Goal: Transaction & Acquisition: Purchase product/service

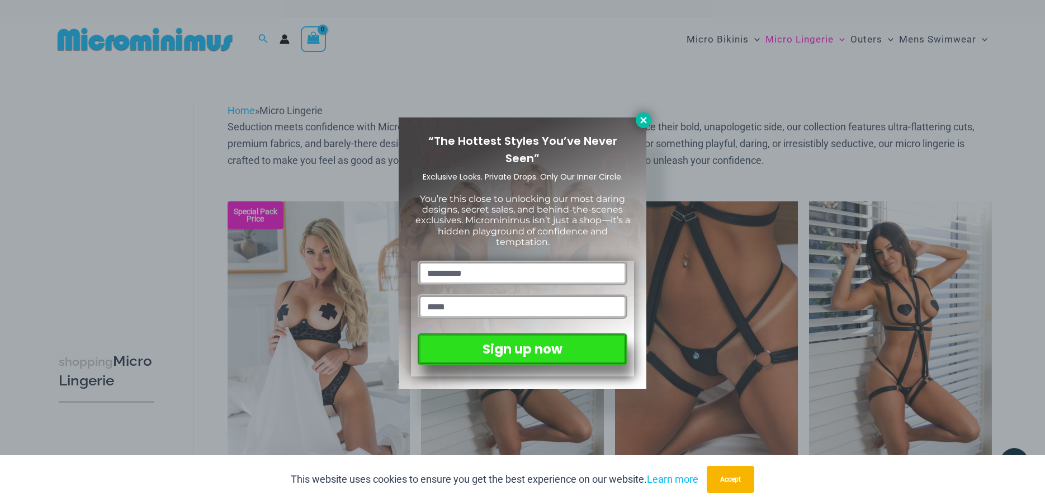
click at [644, 117] on icon at bounding box center [644, 120] width 10 height 10
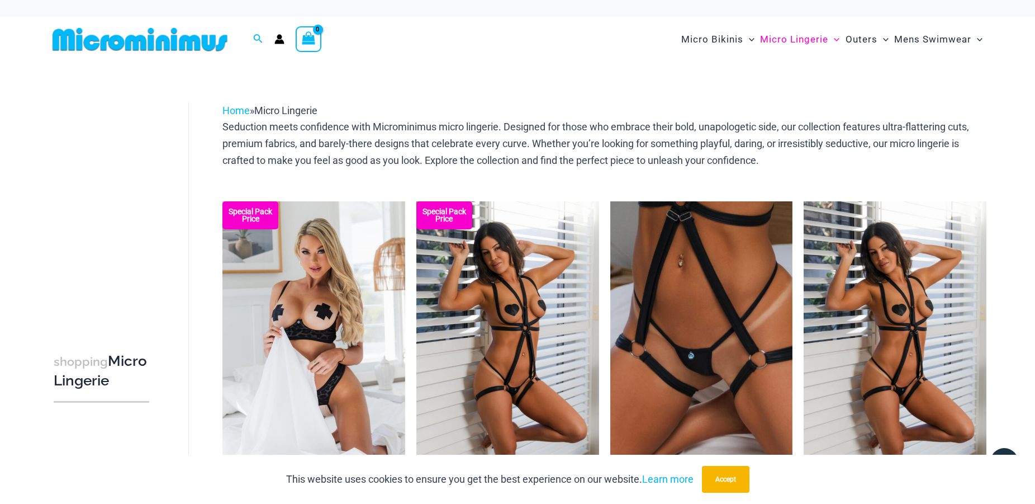
click at [183, 36] on img at bounding box center [140, 39] width 184 height 25
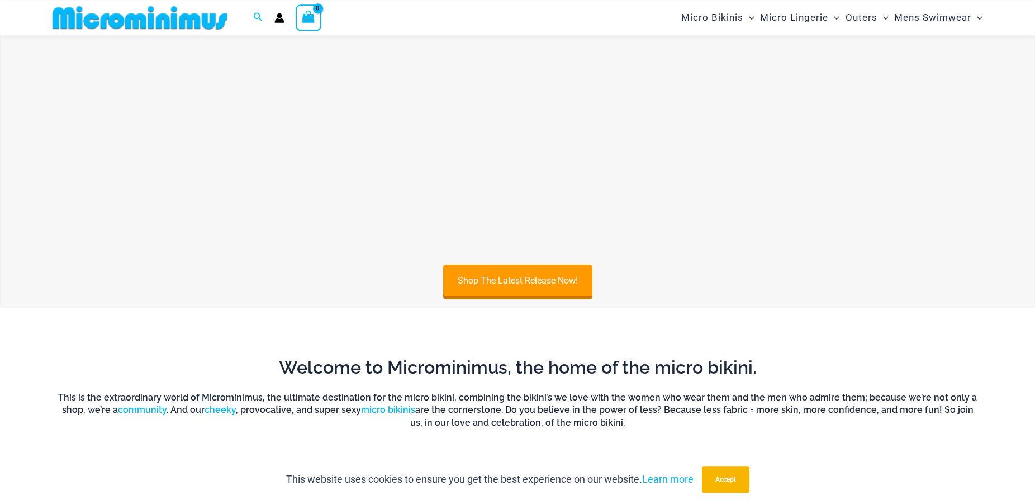
scroll to position [161, 0]
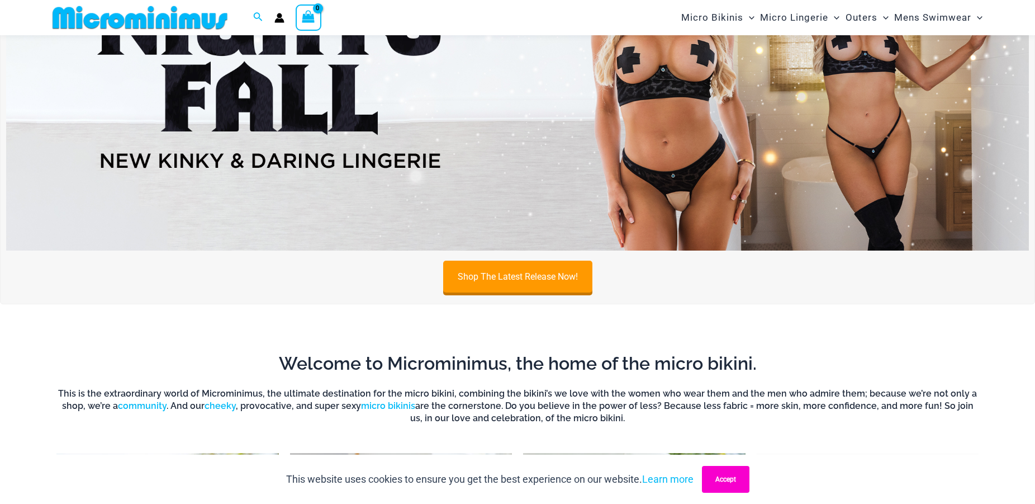
click at [732, 481] on button "Accept" at bounding box center [726, 479] width 48 height 27
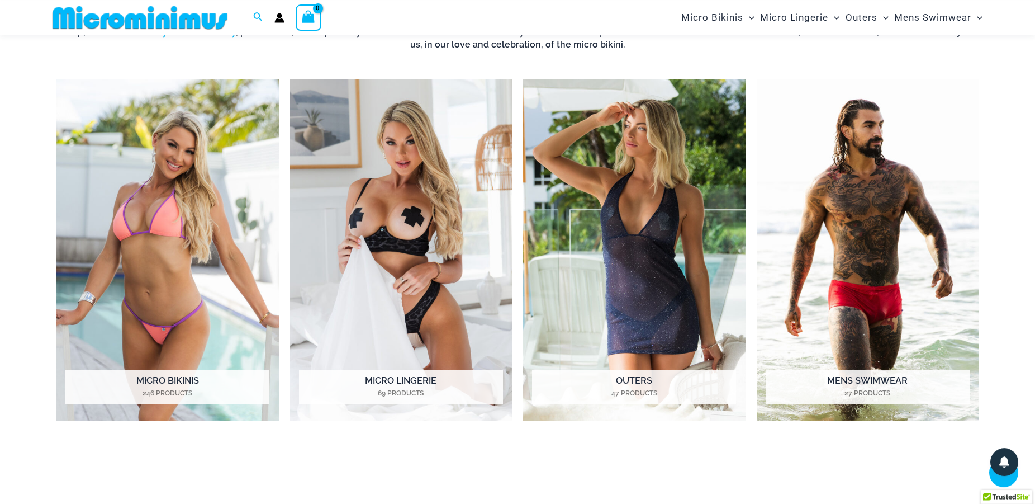
scroll to position [560, 0]
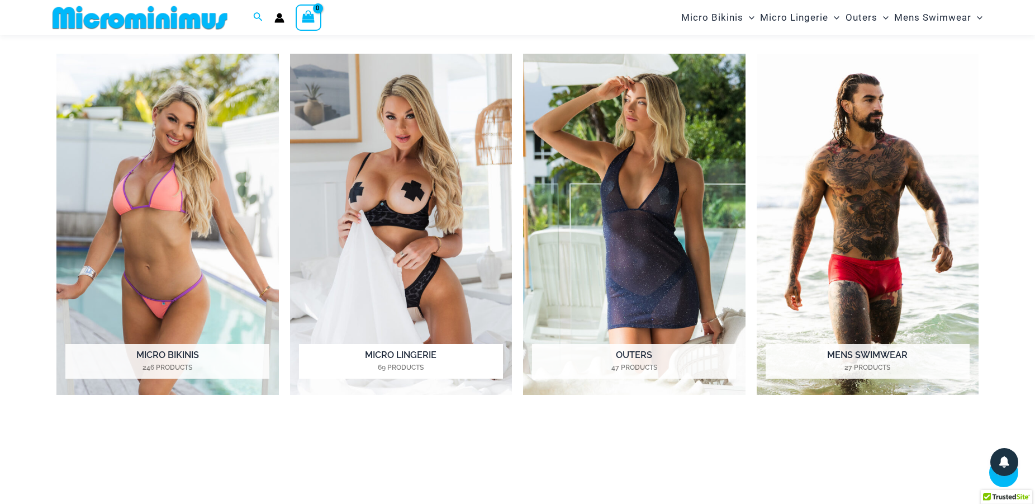
click at [431, 223] on img "Visit product category Micro Lingerie" at bounding box center [401, 225] width 223 height 342
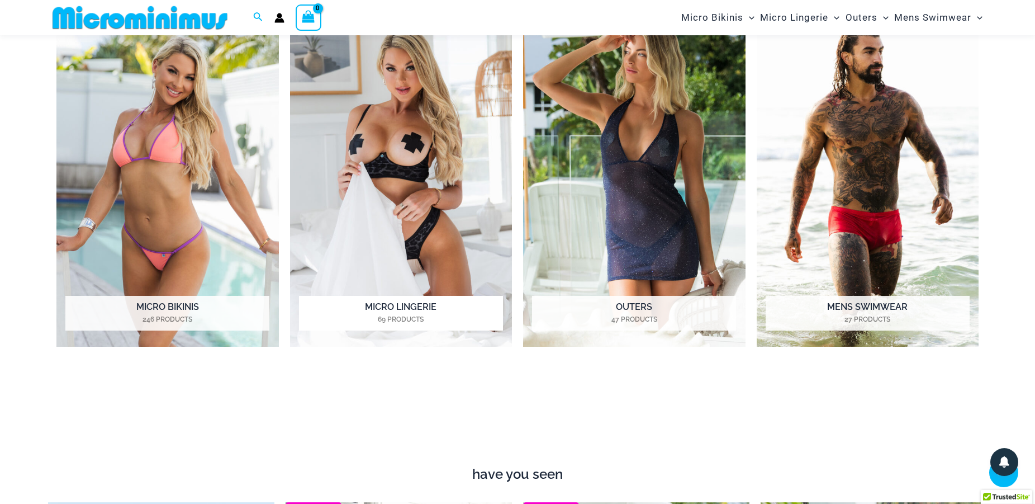
scroll to position [674, 0]
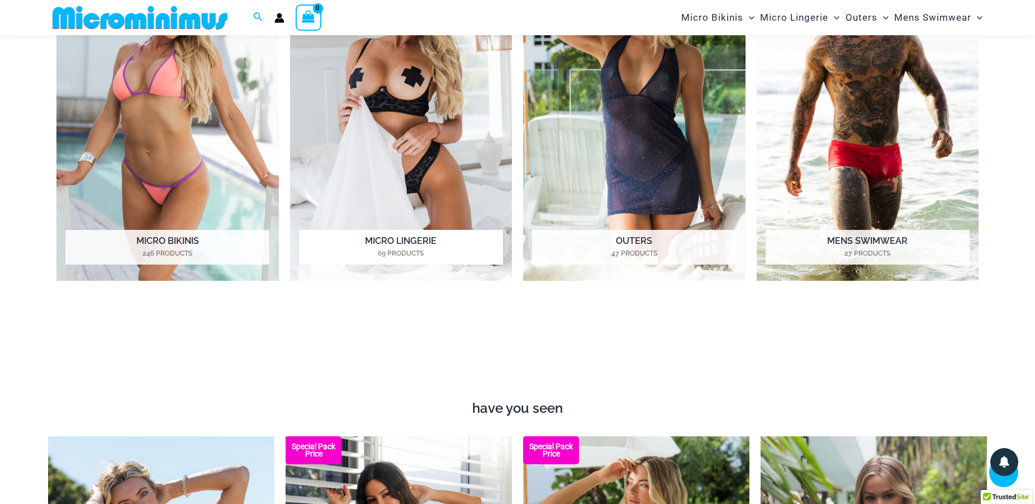
click at [342, 89] on img "Visit product category Micro Lingerie" at bounding box center [401, 111] width 223 height 342
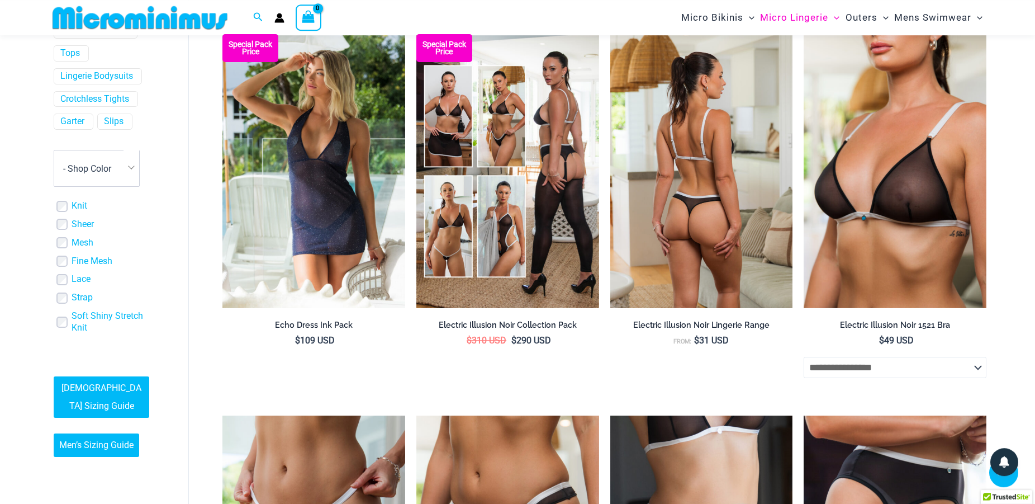
scroll to position [1302, 0]
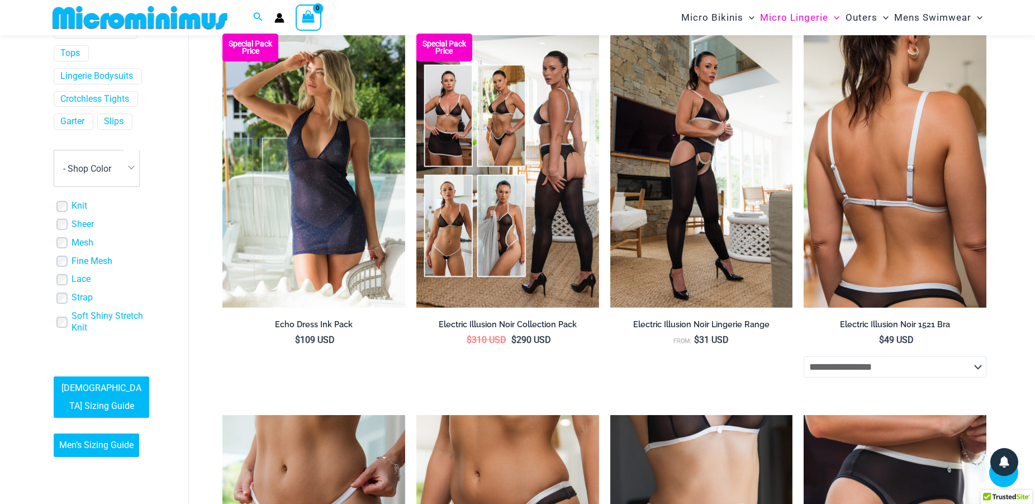
click at [852, 238] on img at bounding box center [895, 171] width 183 height 274
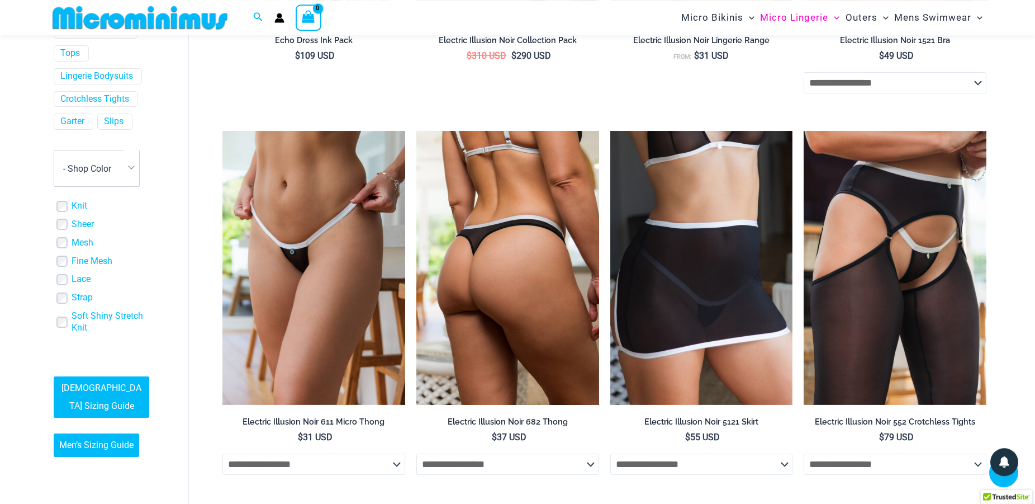
scroll to position [1587, 0]
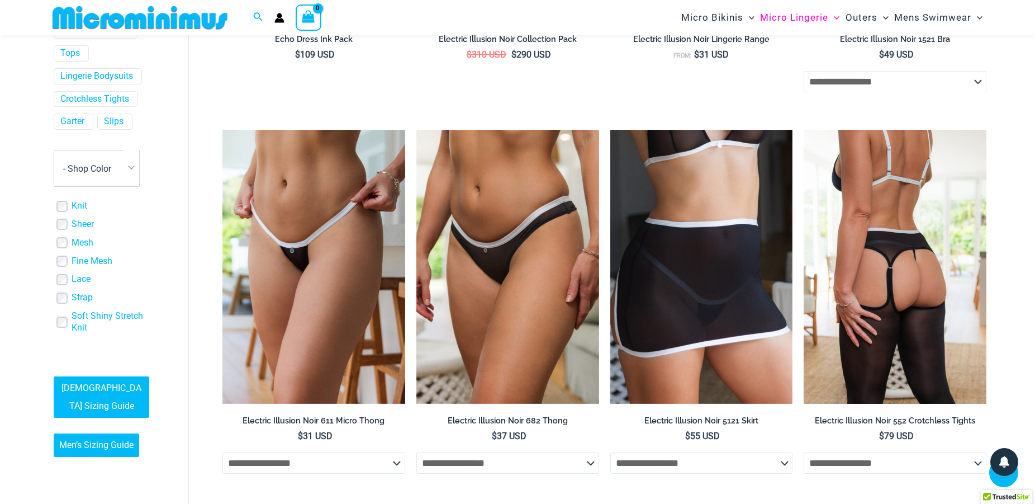
click at [902, 293] on img at bounding box center [895, 267] width 183 height 274
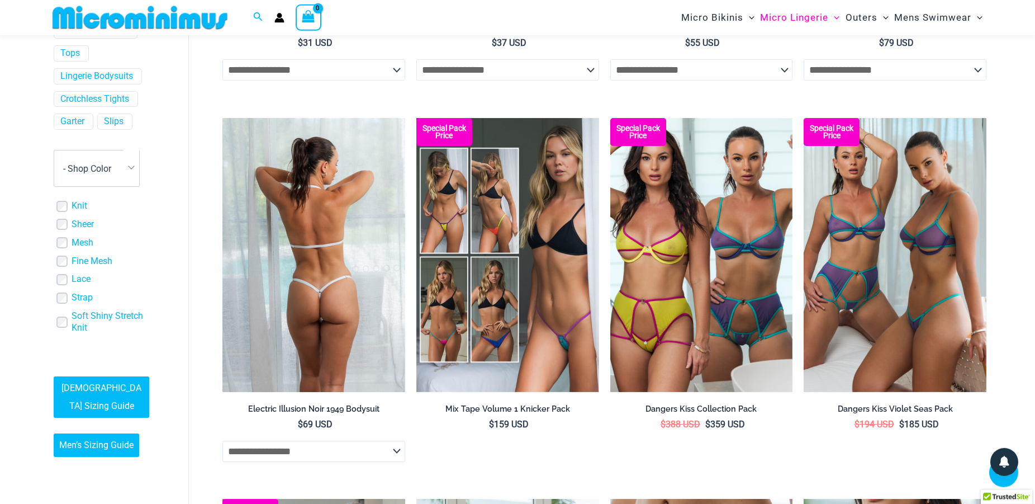
scroll to position [2043, 0]
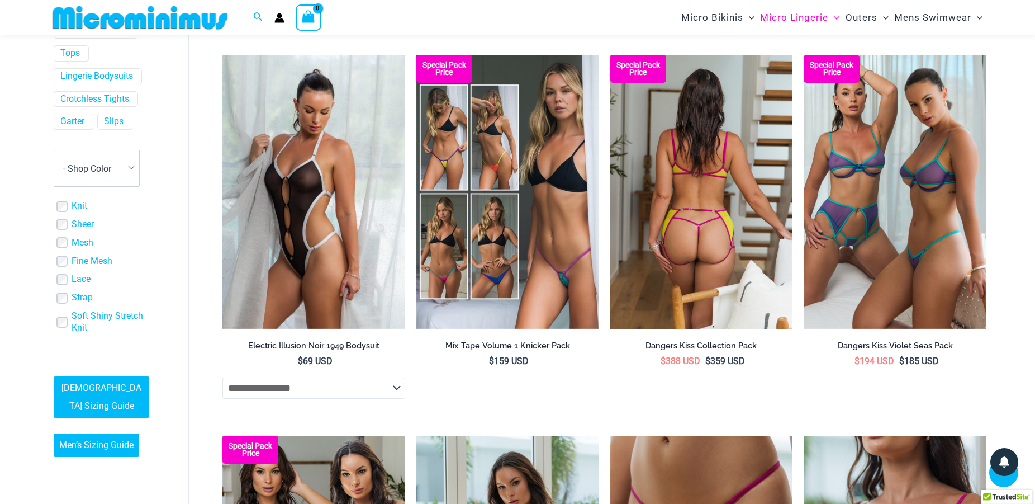
click at [699, 235] on img at bounding box center [702, 192] width 183 height 274
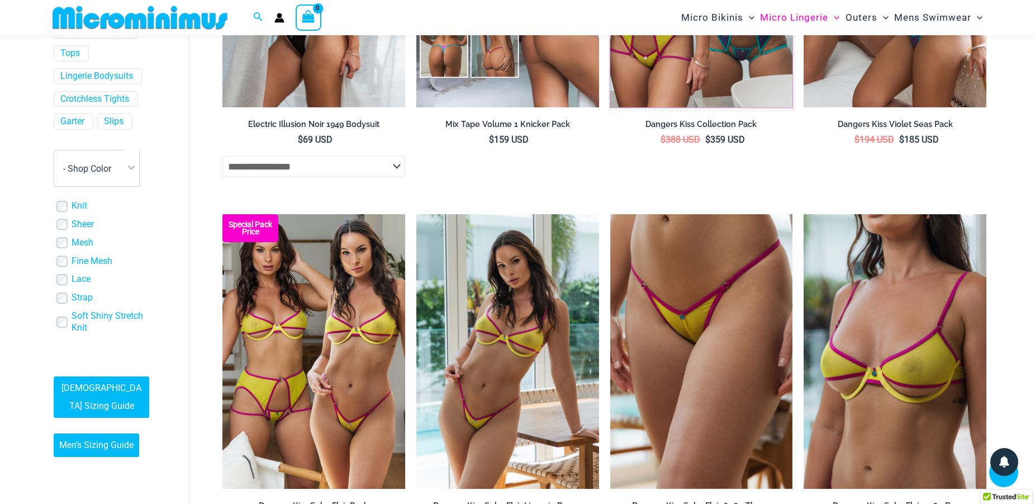
scroll to position [2271, 0]
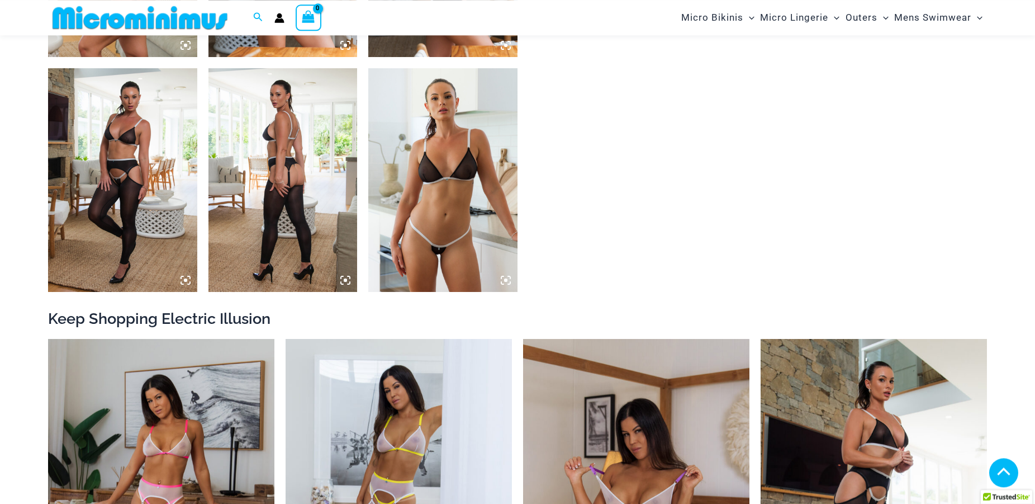
scroll to position [1245, 0]
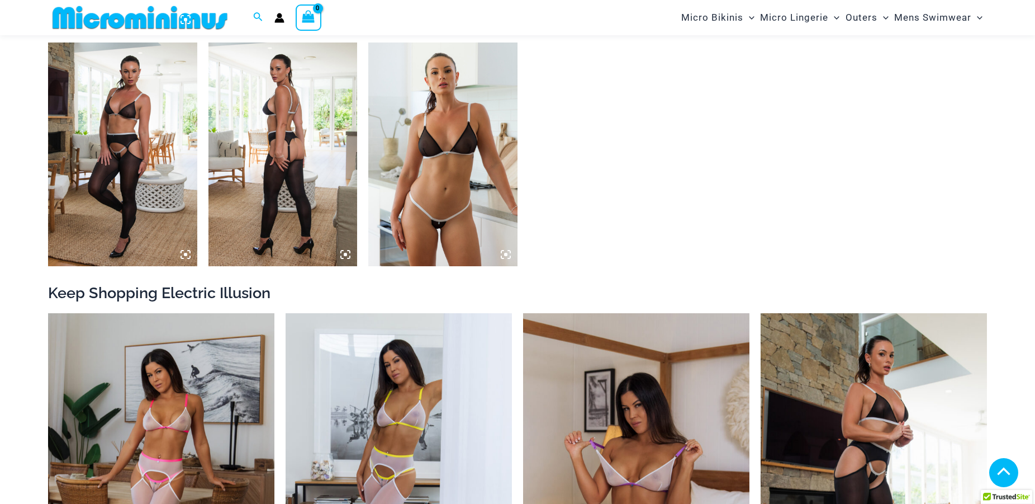
click at [456, 233] on img at bounding box center [442, 154] width 149 height 224
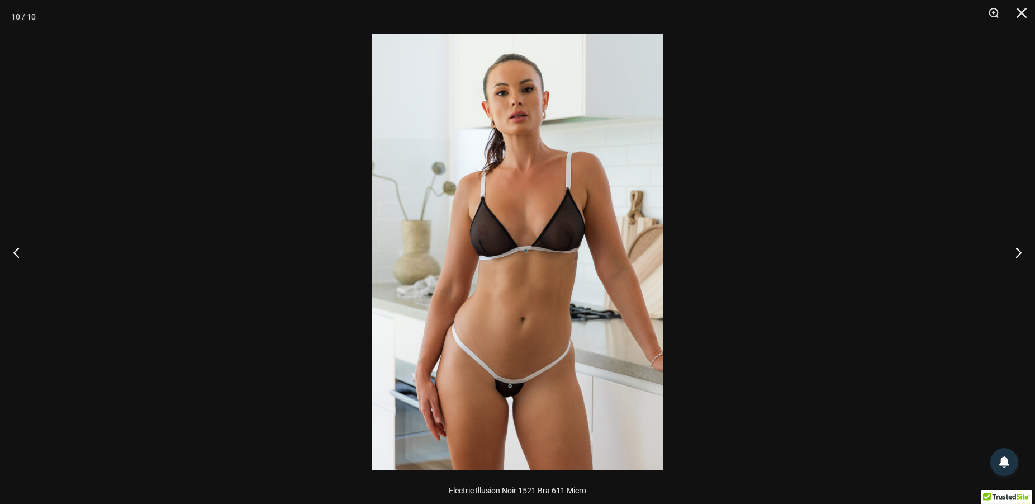
click at [528, 342] on img at bounding box center [517, 252] width 291 height 437
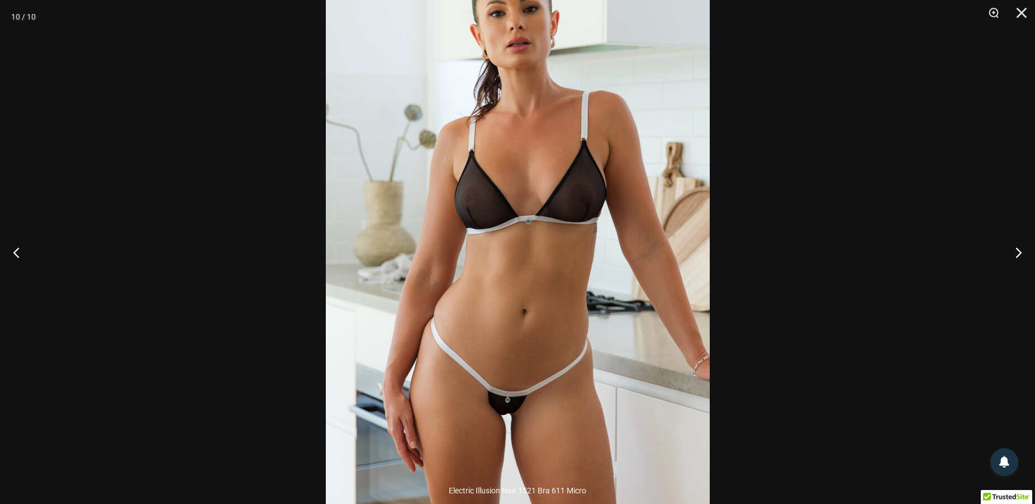
click at [528, 342] on img at bounding box center [518, 223] width 384 height 576
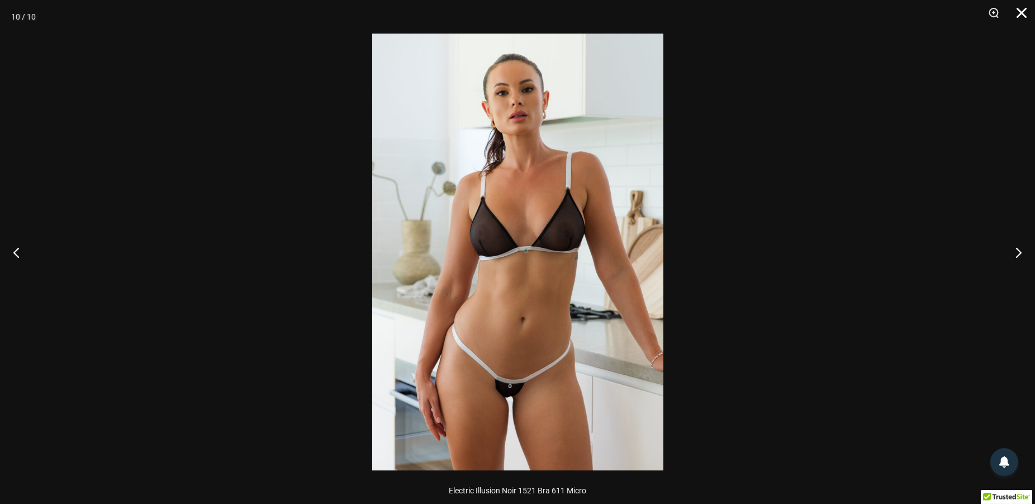
click at [1024, 14] on button "Close" at bounding box center [1018, 17] width 28 height 34
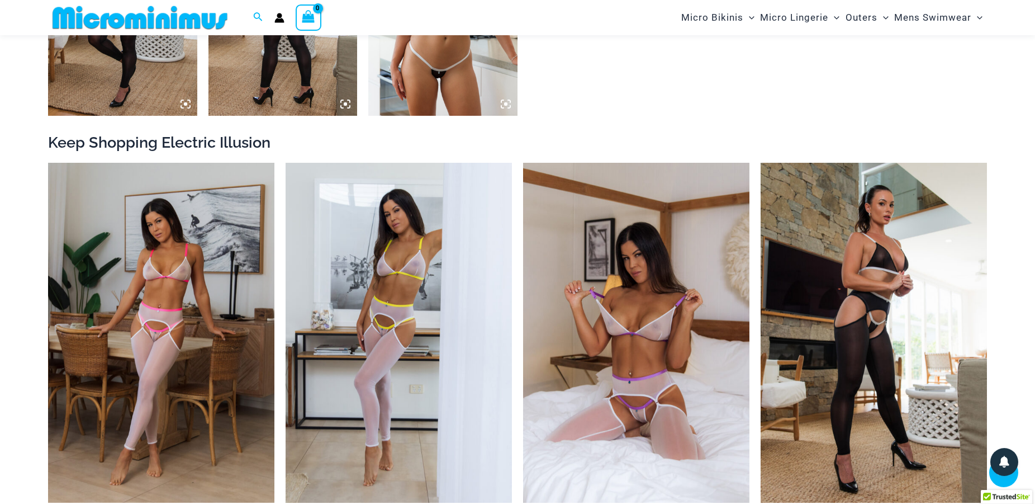
scroll to position [1416, 0]
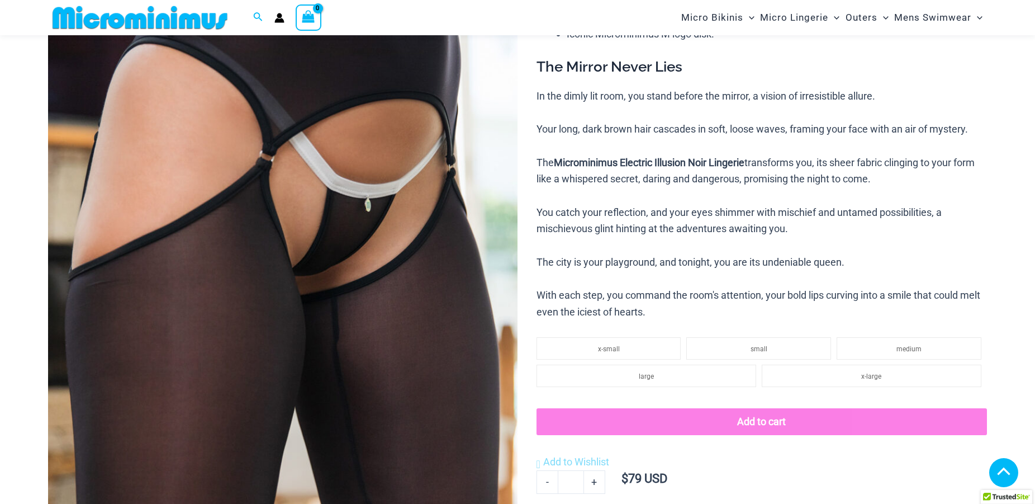
click at [352, 250] on img at bounding box center [283, 236] width 470 height 704
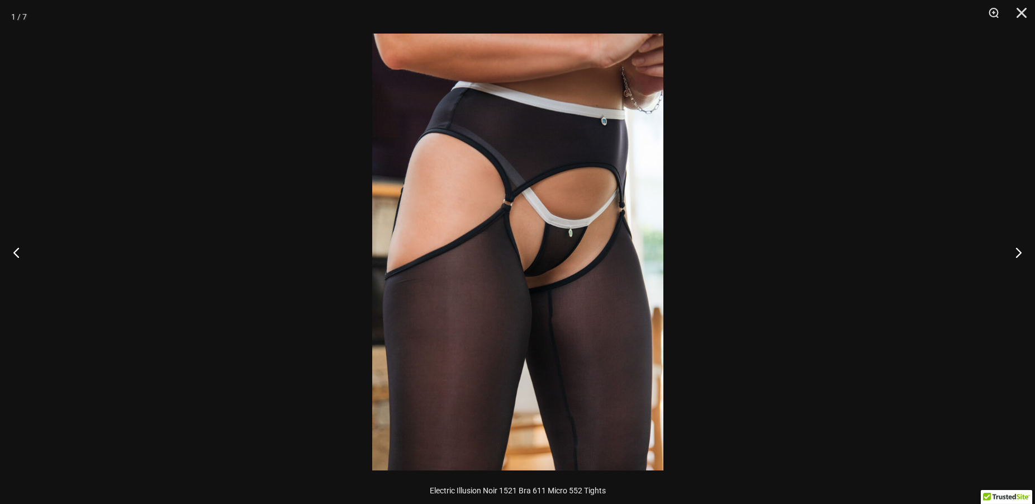
click at [551, 233] on img at bounding box center [517, 252] width 291 height 437
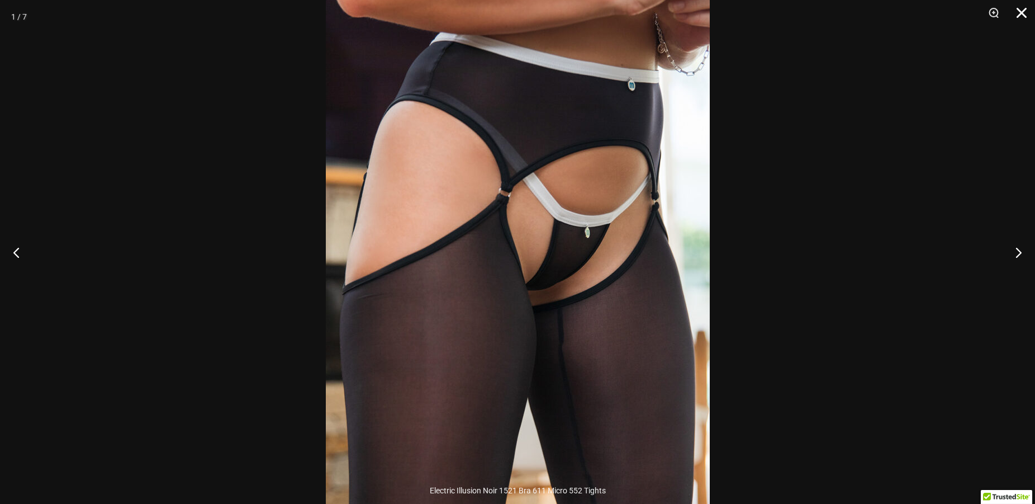
click at [1024, 16] on button "Close" at bounding box center [1018, 17] width 28 height 34
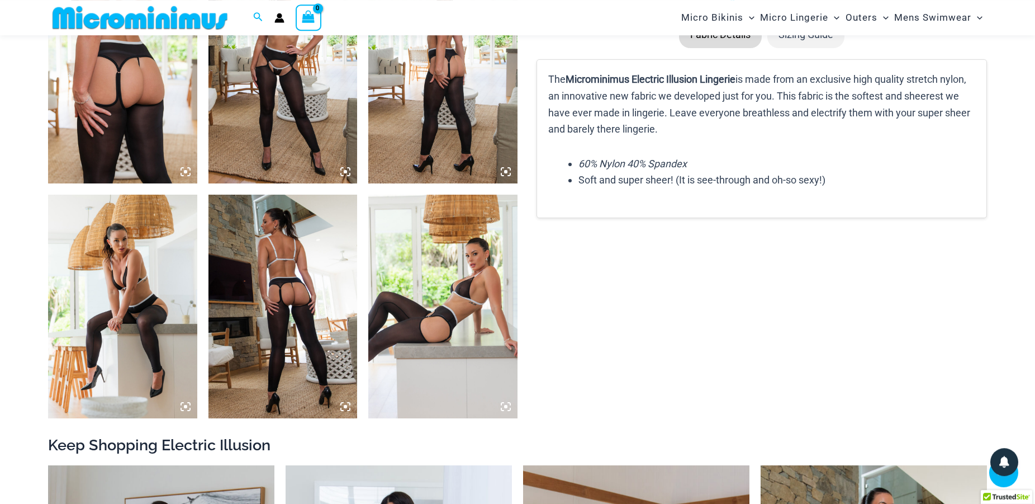
scroll to position [731, 0]
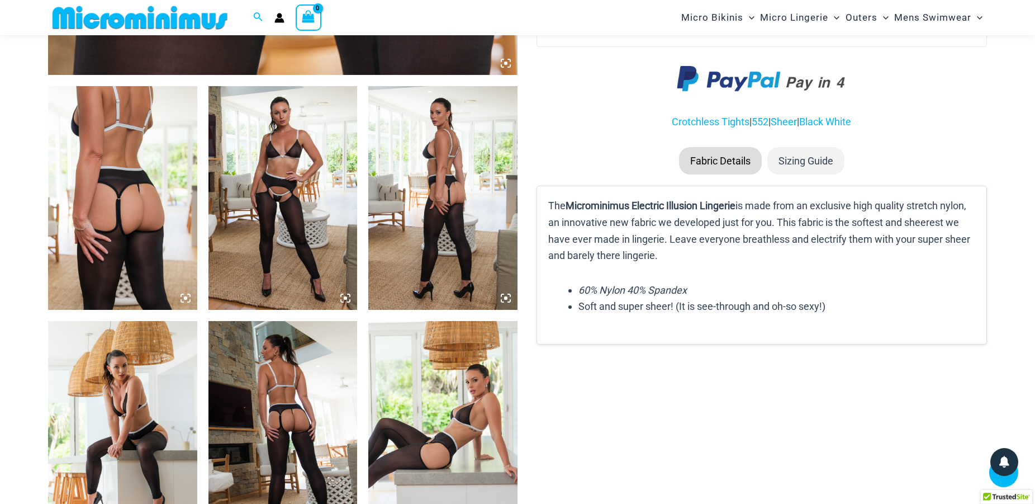
click at [264, 207] on img at bounding box center [283, 198] width 149 height 224
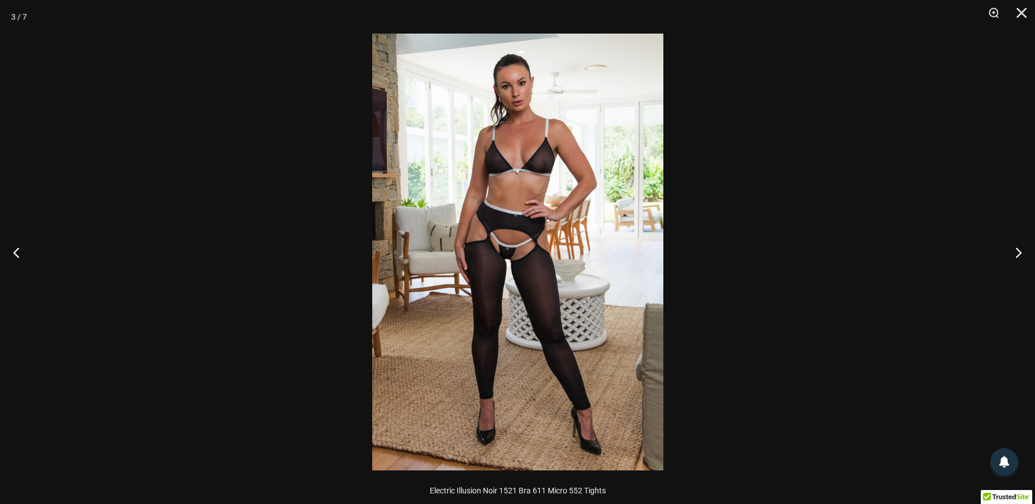
click at [556, 305] on img at bounding box center [517, 252] width 291 height 437
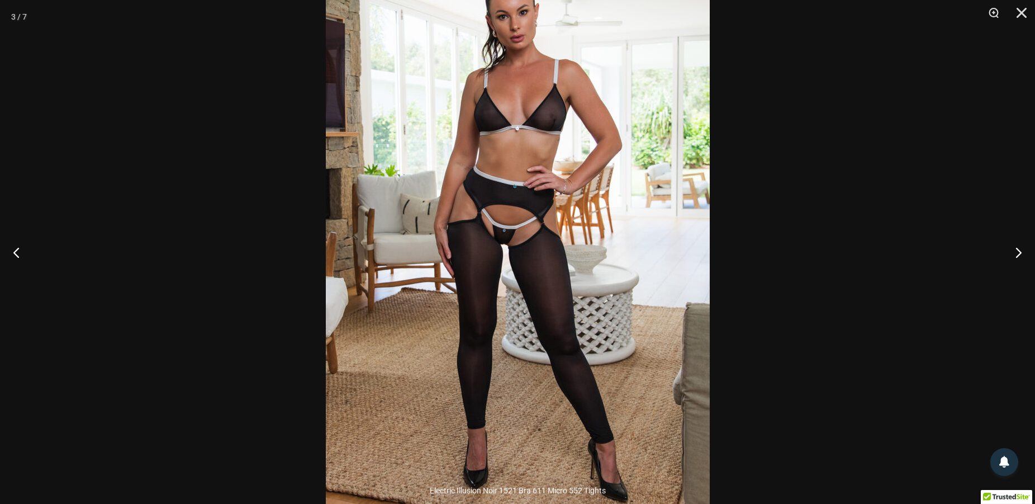
click at [510, 248] on img at bounding box center [518, 235] width 384 height 576
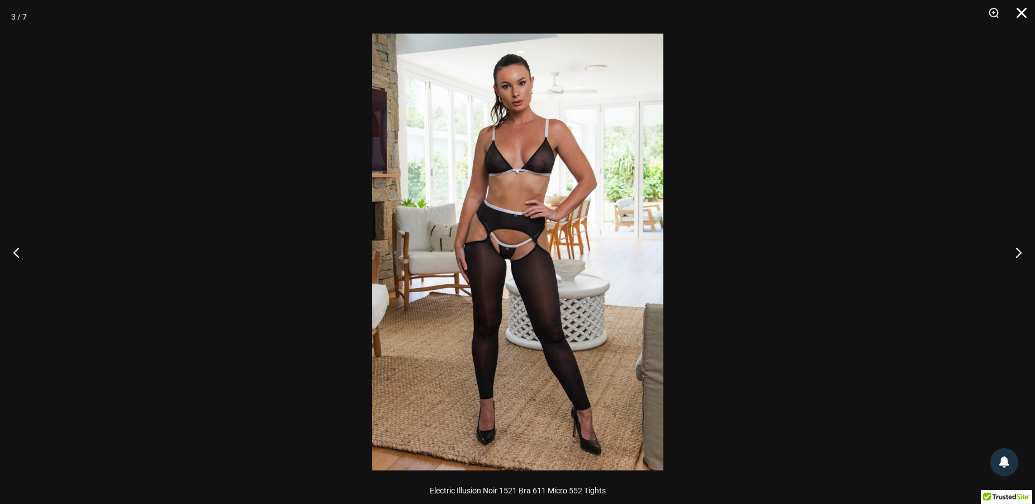
click at [1008, 8] on button "Close" at bounding box center [1018, 17] width 28 height 34
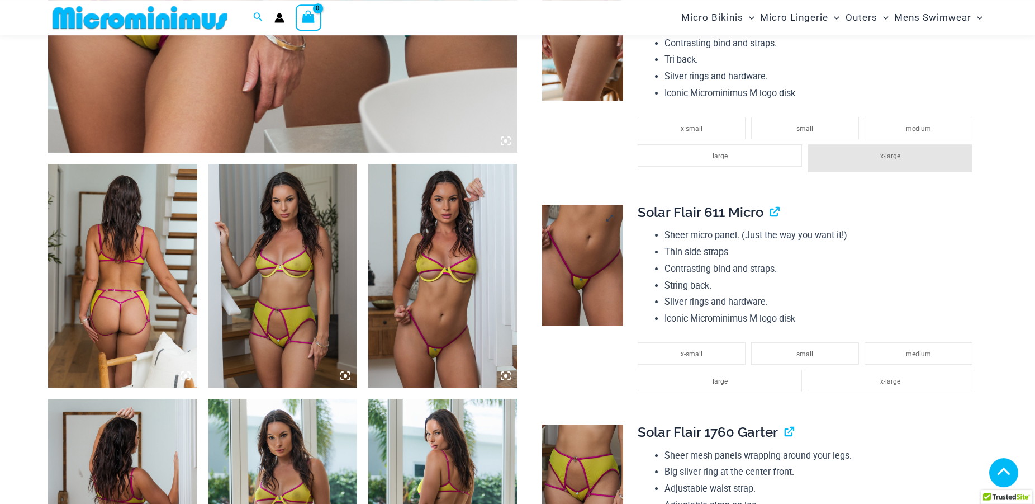
scroll to position [674, 0]
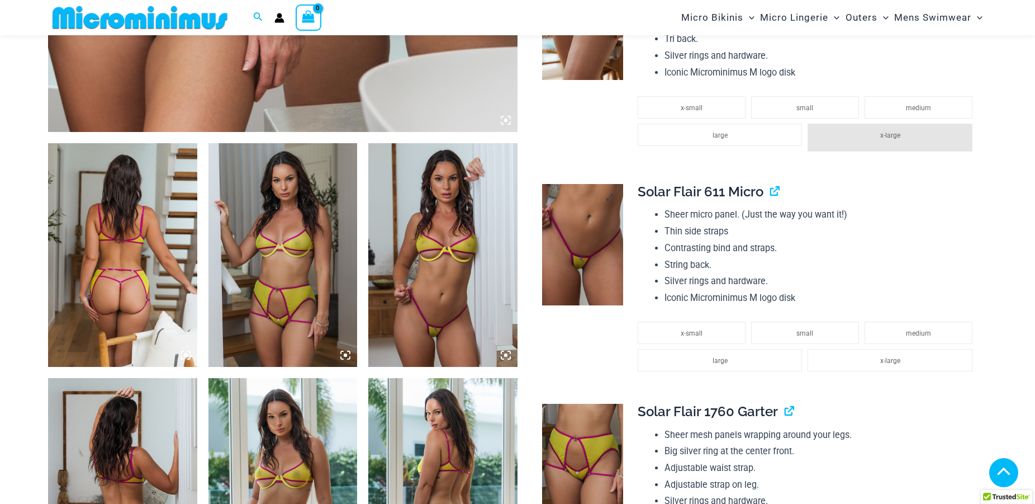
click at [588, 266] on img at bounding box center [582, 245] width 81 height 122
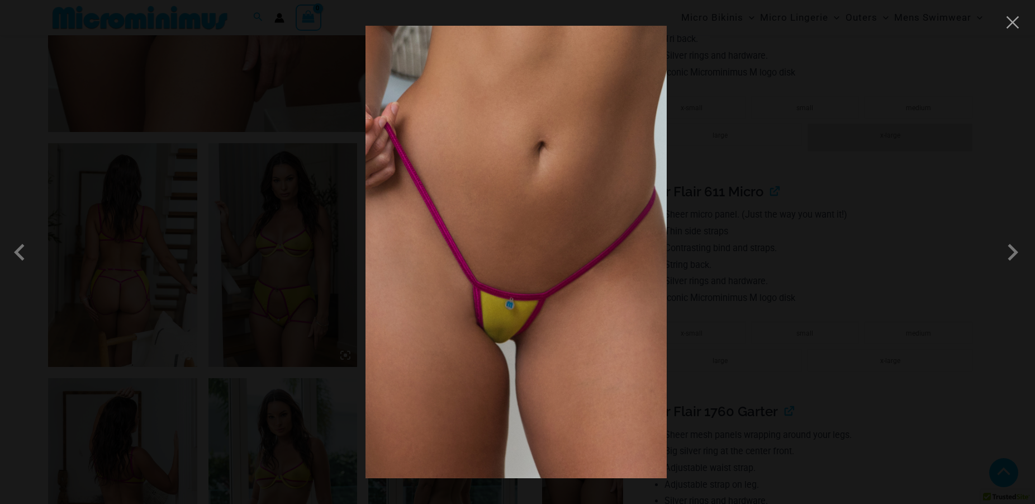
click at [527, 316] on img at bounding box center [516, 252] width 301 height 452
click at [528, 317] on img at bounding box center [516, 252] width 301 height 452
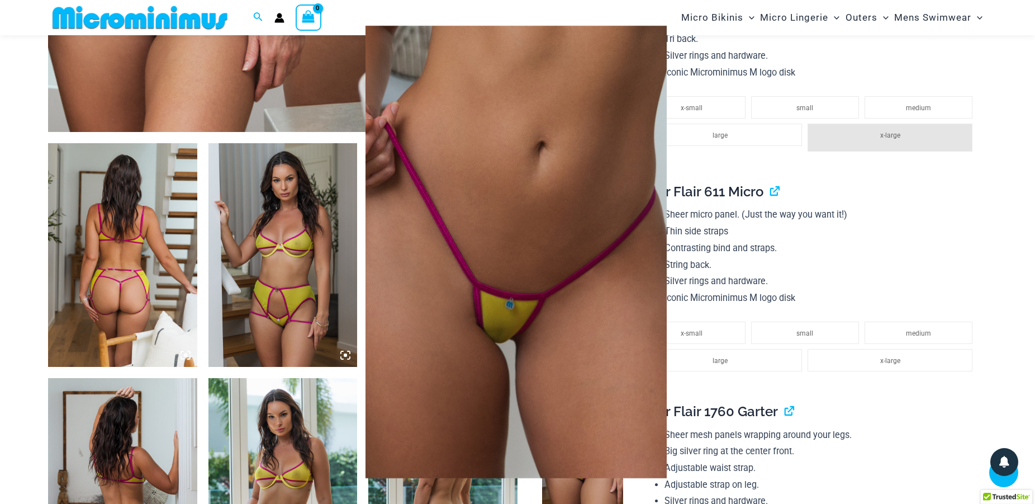
click at [533, 315] on img at bounding box center [516, 252] width 301 height 452
click at [906, 275] on div at bounding box center [517, 252] width 1035 height 504
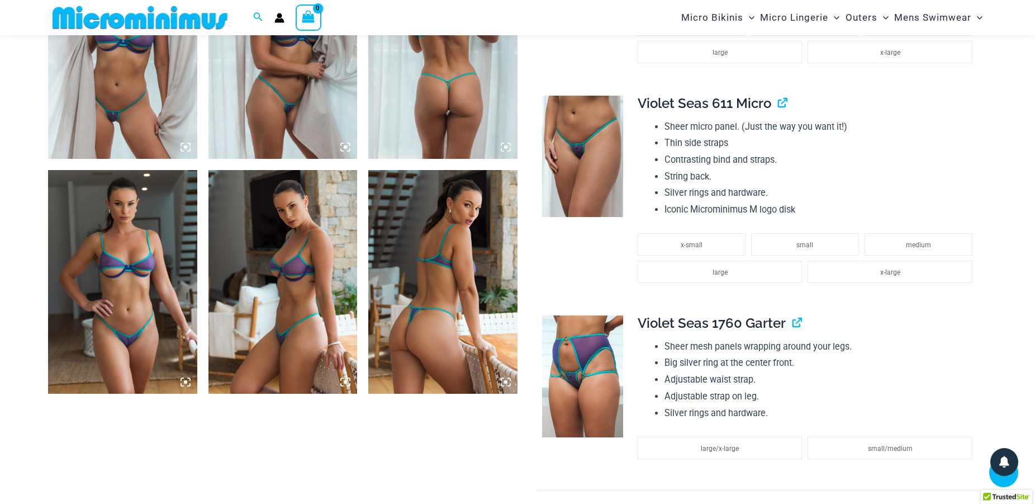
scroll to position [1758, 0]
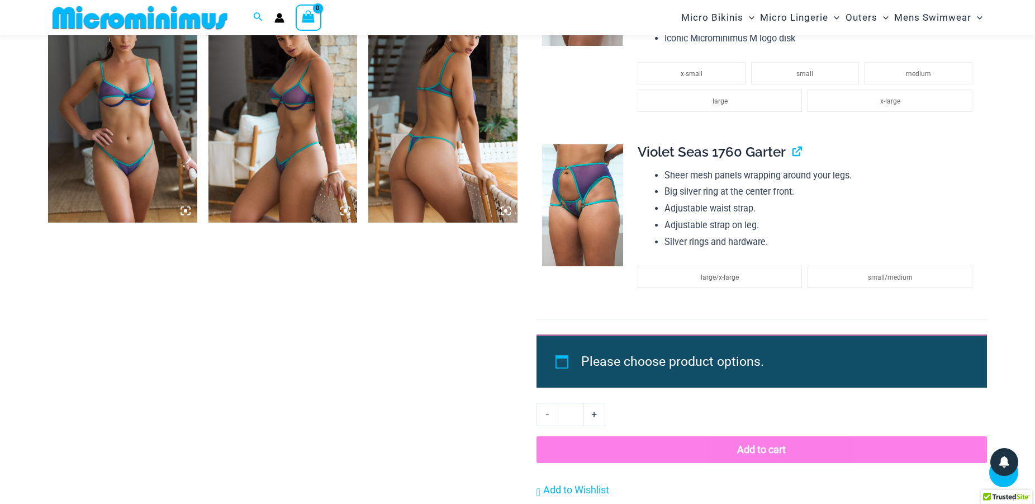
click at [604, 238] on img at bounding box center [582, 205] width 81 height 122
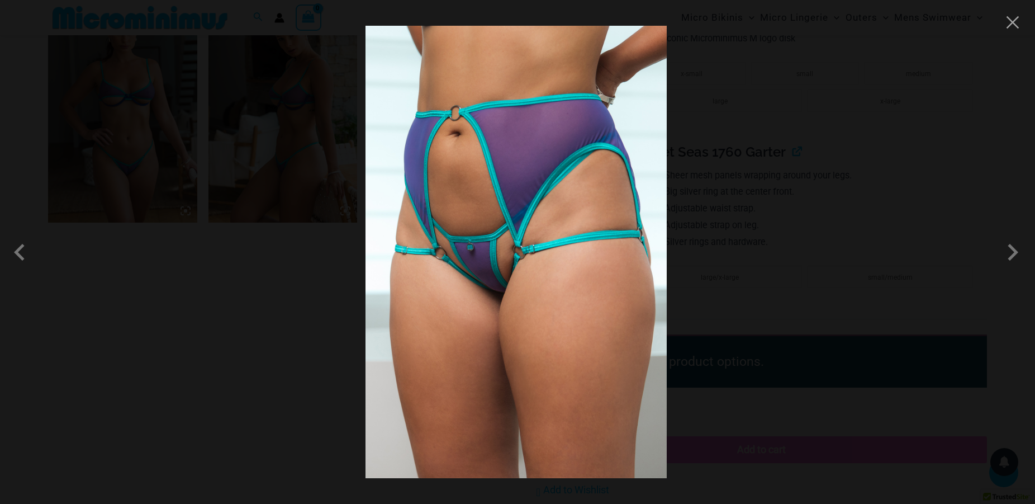
click at [500, 299] on img at bounding box center [516, 252] width 301 height 452
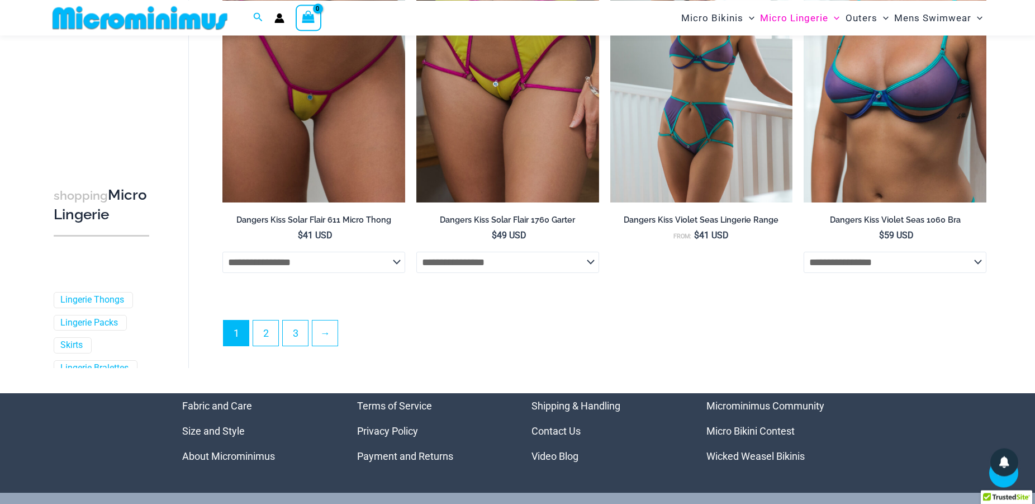
scroll to position [3047, 0]
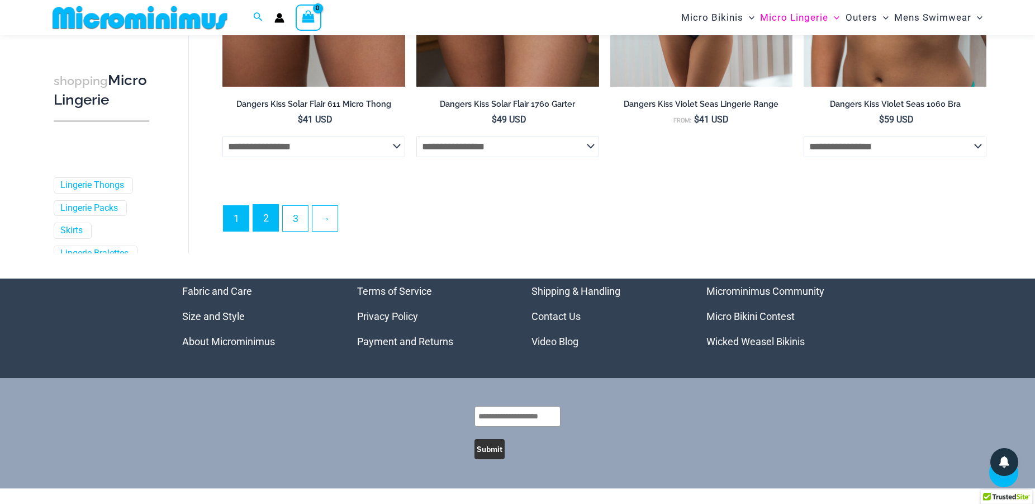
click at [268, 227] on link "2" at bounding box center [265, 218] width 25 height 26
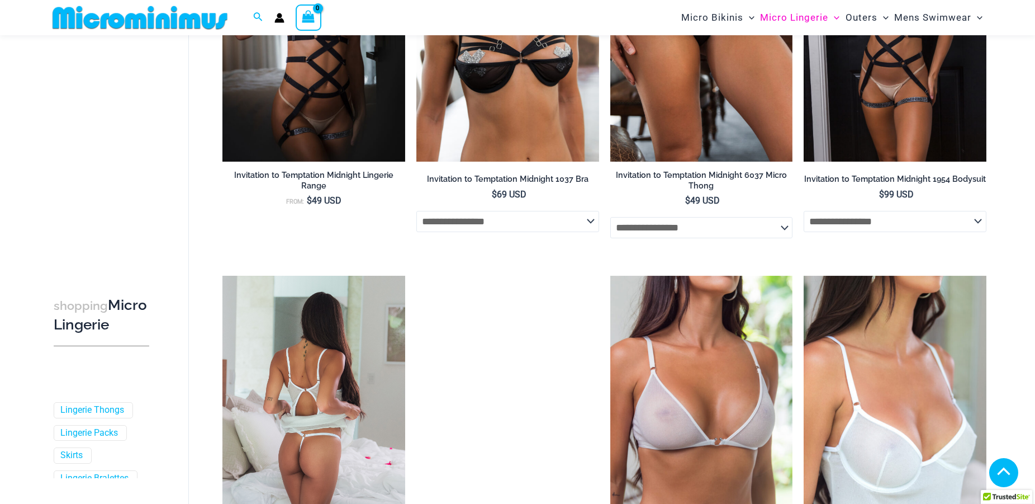
scroll to position [788, 0]
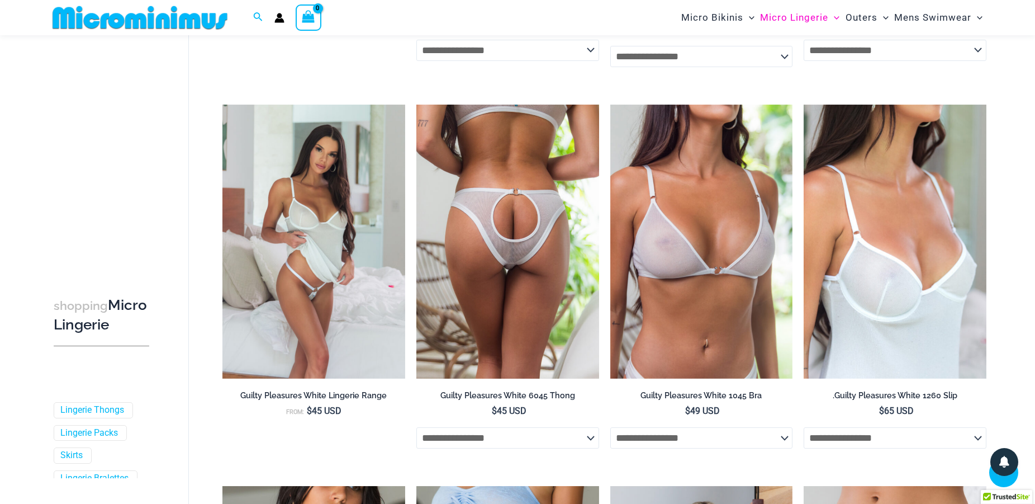
click at [545, 229] on img at bounding box center [508, 242] width 183 height 274
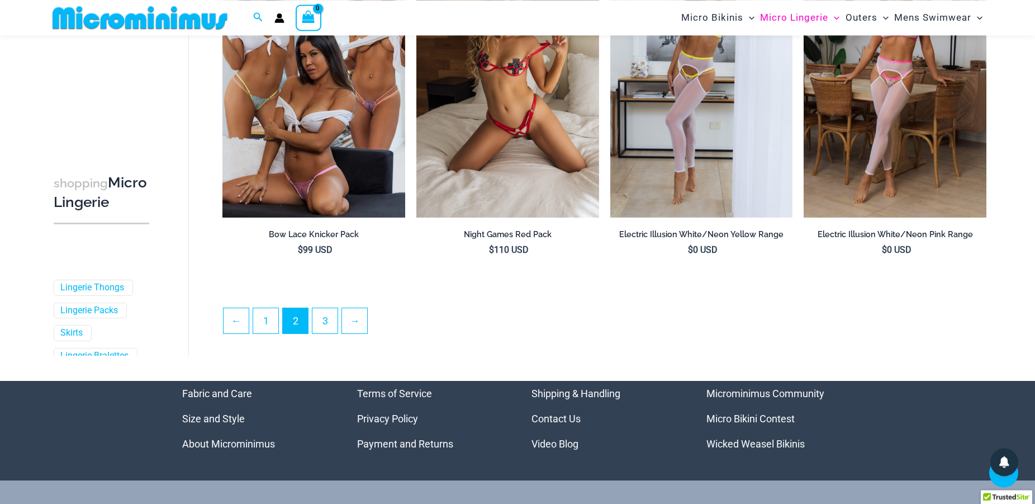
scroll to position [2966, 0]
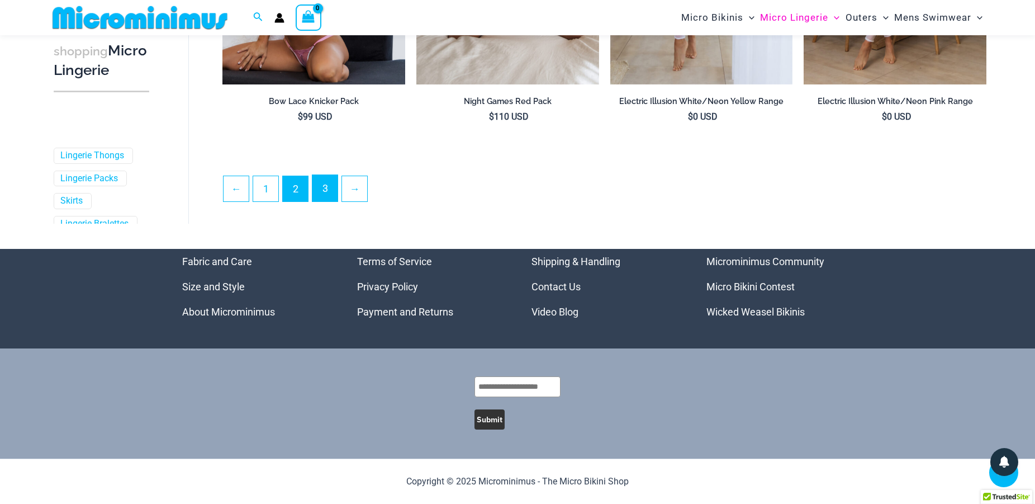
click at [321, 186] on link "3" at bounding box center [325, 188] width 25 height 26
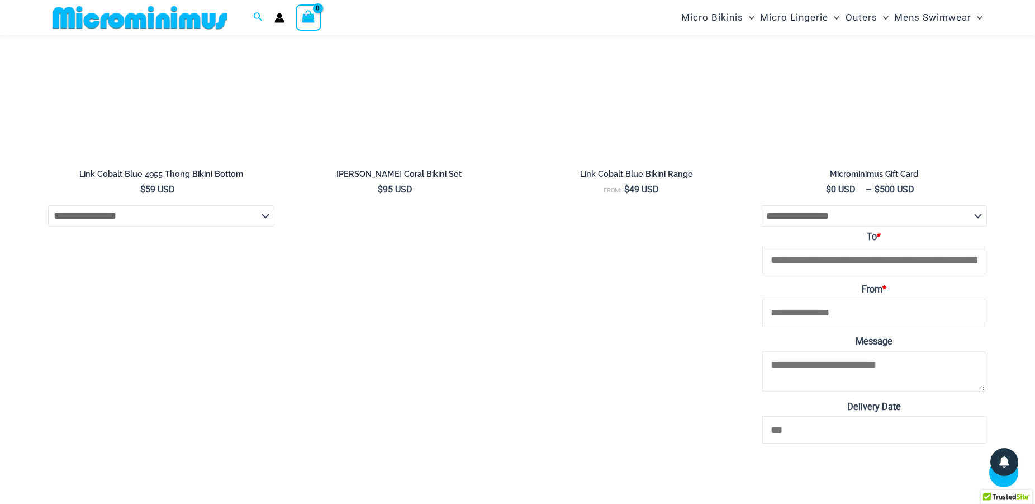
scroll to position [3925, 0]
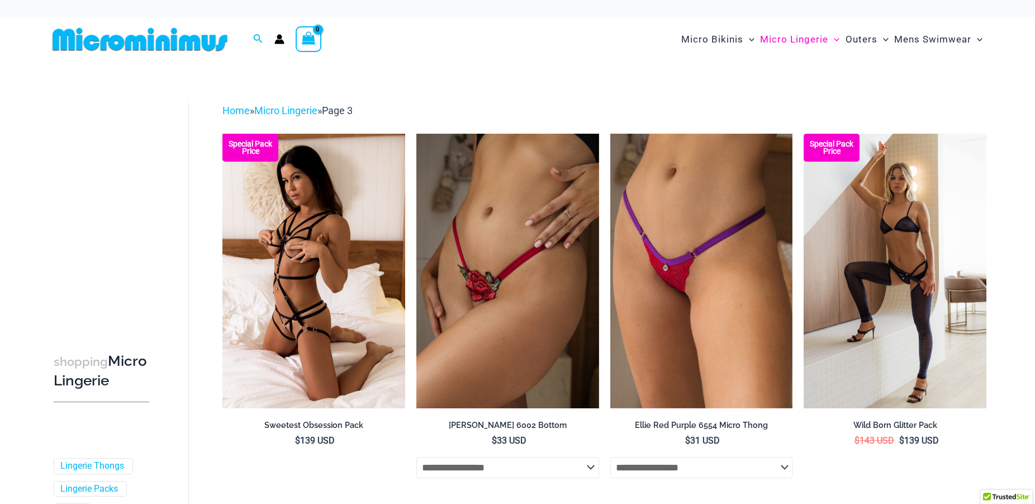
click at [138, 30] on img at bounding box center [140, 39] width 184 height 25
click at [117, 31] on img at bounding box center [140, 39] width 184 height 25
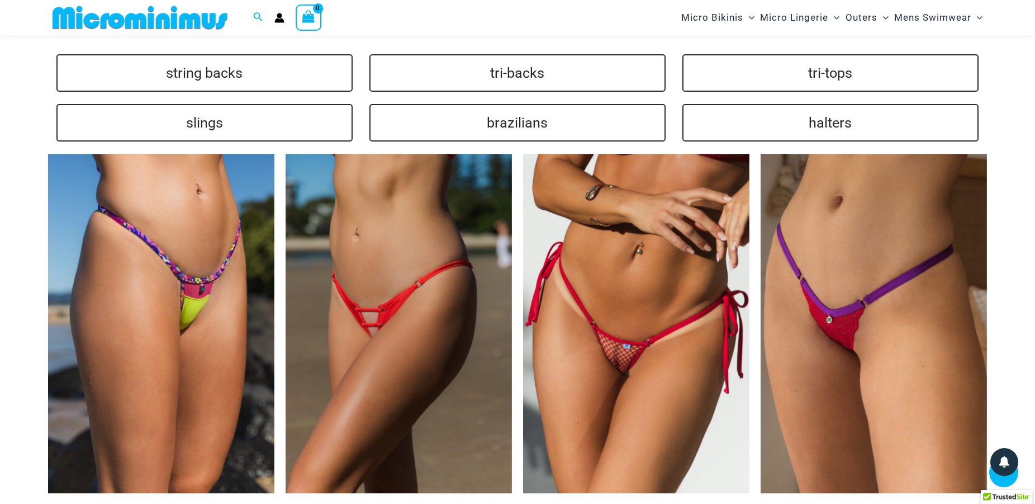
scroll to position [2499, 0]
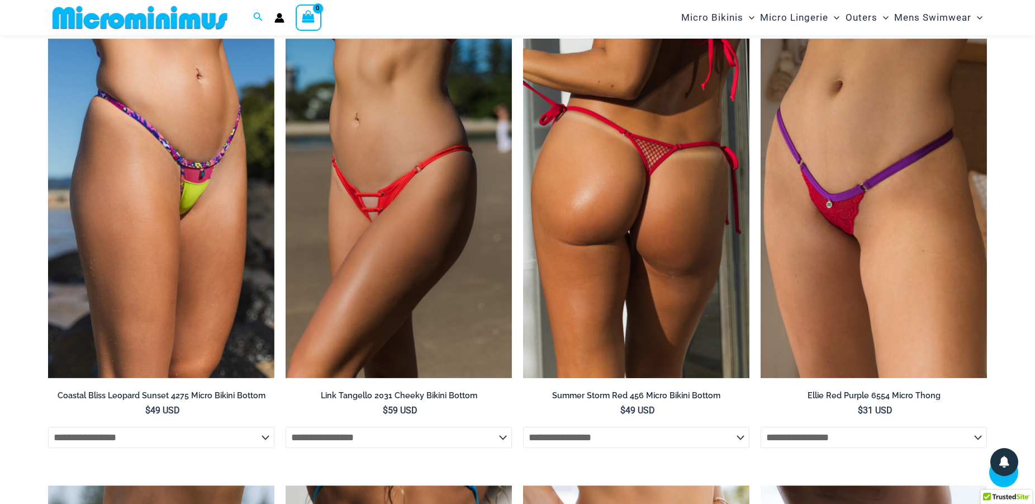
click at [638, 185] on img at bounding box center [636, 209] width 226 height 340
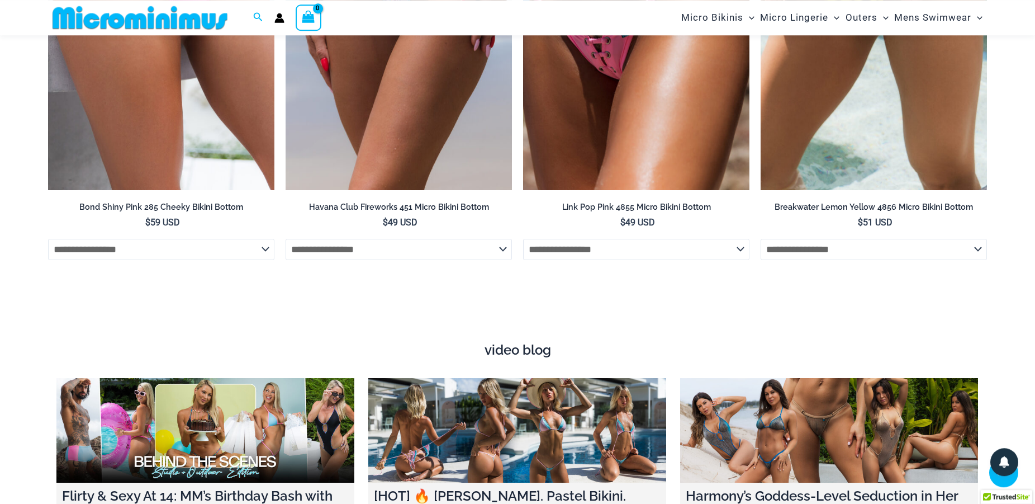
scroll to position [3697, 0]
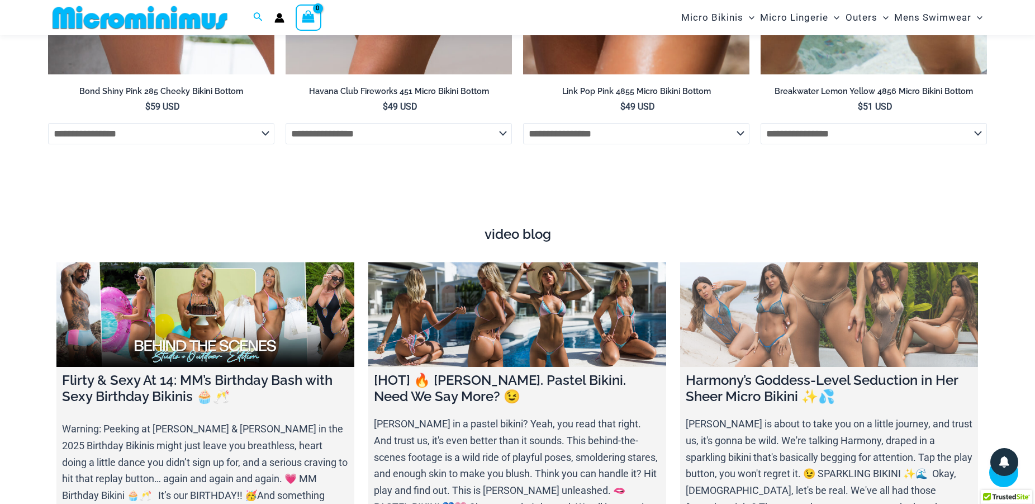
click at [835, 322] on link at bounding box center [829, 314] width 298 height 105
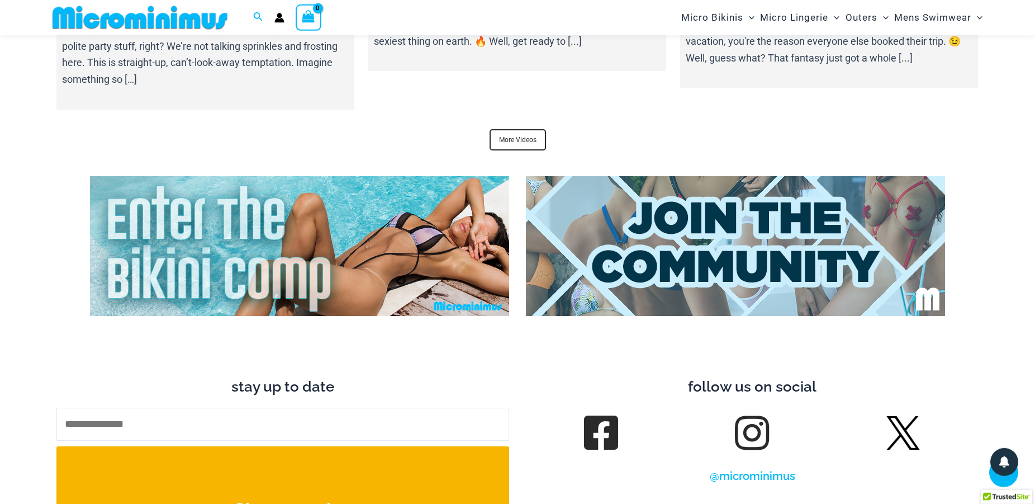
scroll to position [4267, 0]
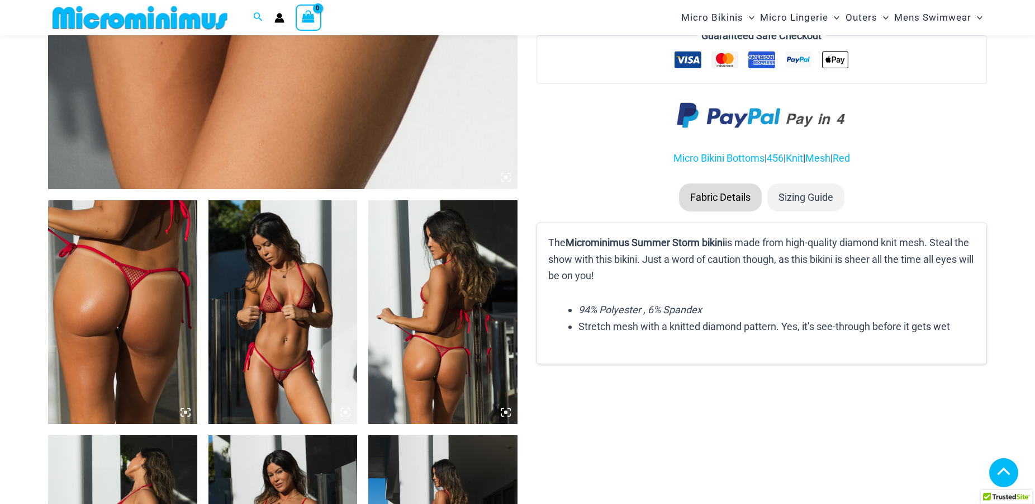
scroll to position [845, 0]
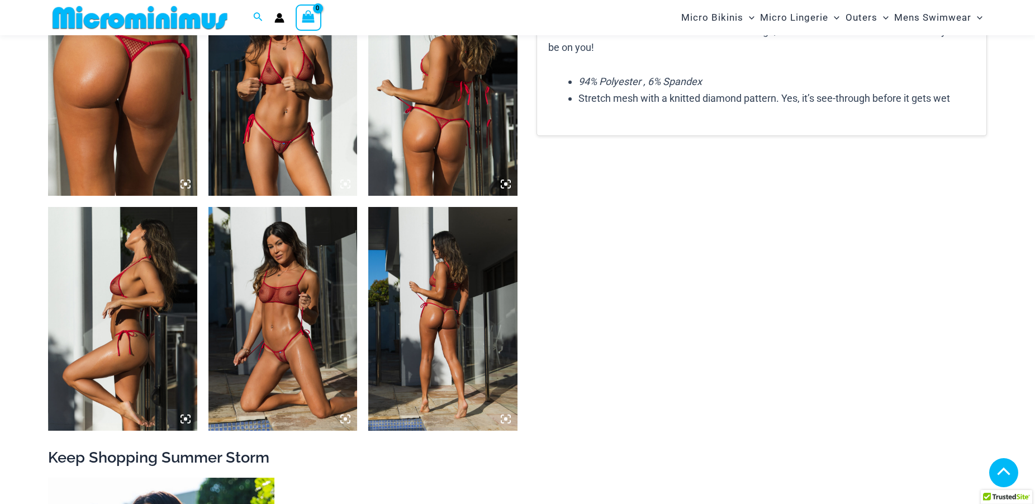
click at [285, 146] on img at bounding box center [283, 84] width 149 height 224
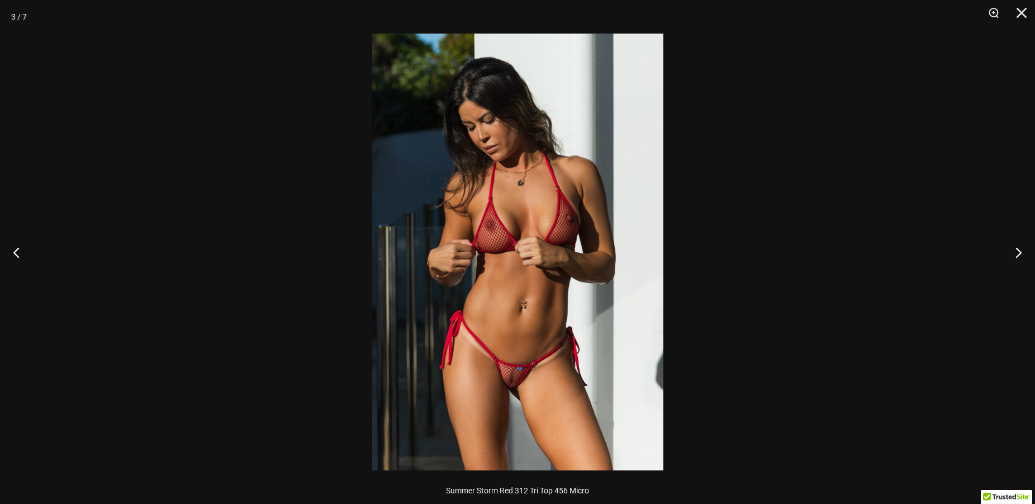
click at [519, 408] on img at bounding box center [517, 252] width 291 height 437
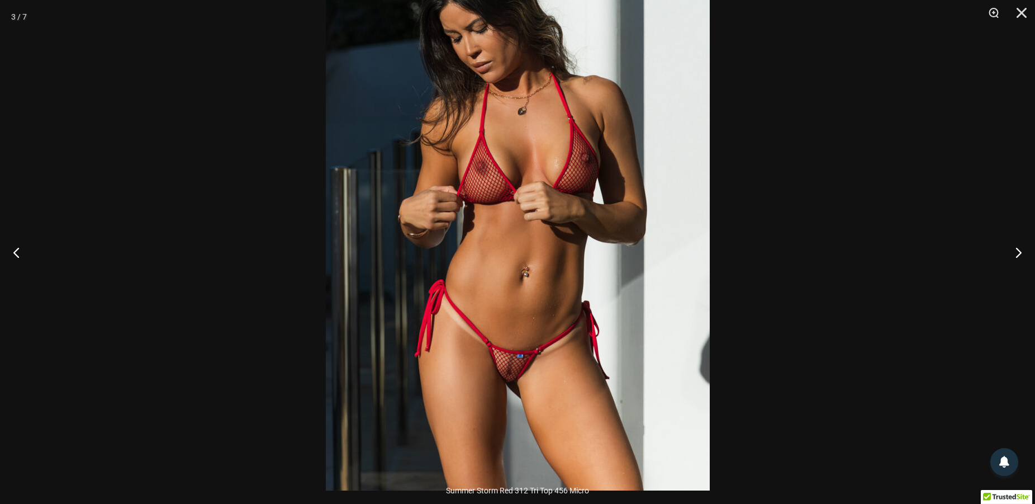
click at [519, 373] on img at bounding box center [518, 202] width 384 height 576
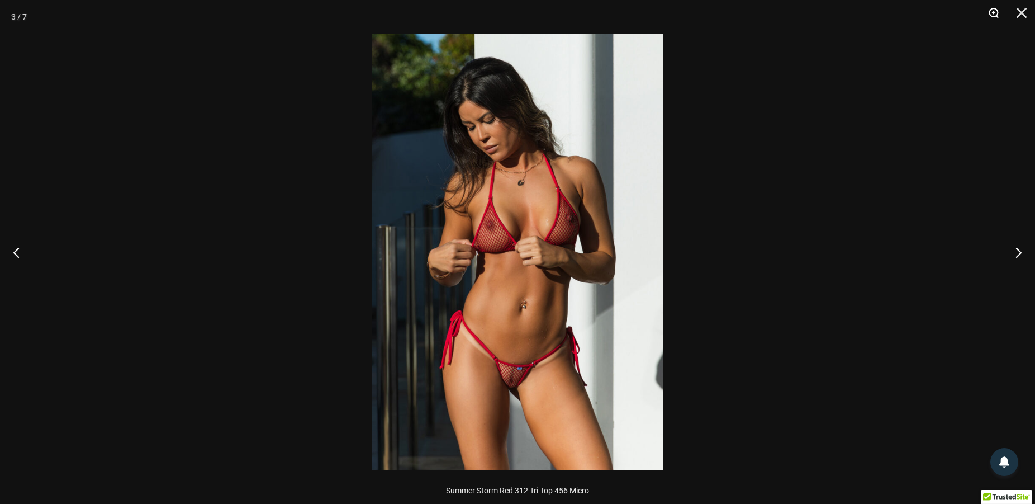
click at [996, 10] on button "Zoom" at bounding box center [990, 17] width 28 height 34
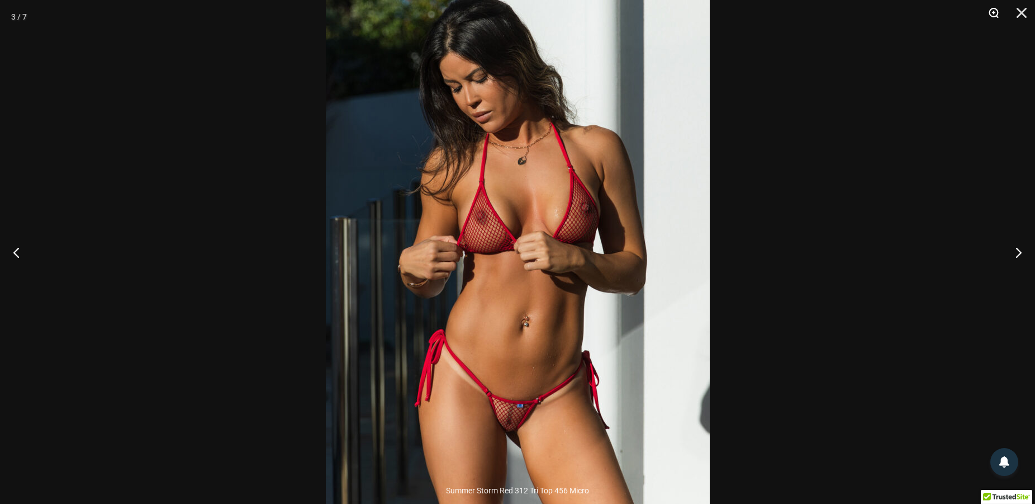
click at [996, 10] on button "Zoom" at bounding box center [990, 17] width 28 height 34
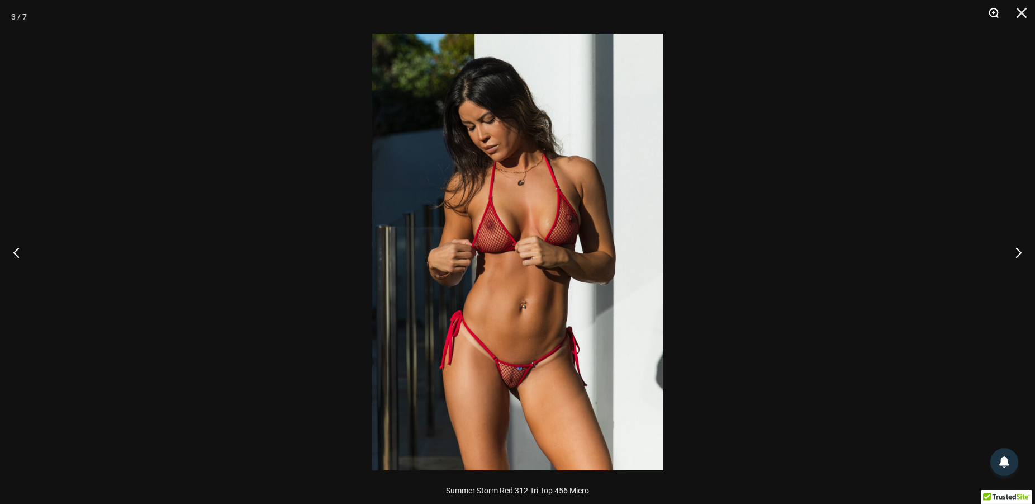
click at [996, 10] on button "Zoom" at bounding box center [990, 17] width 28 height 34
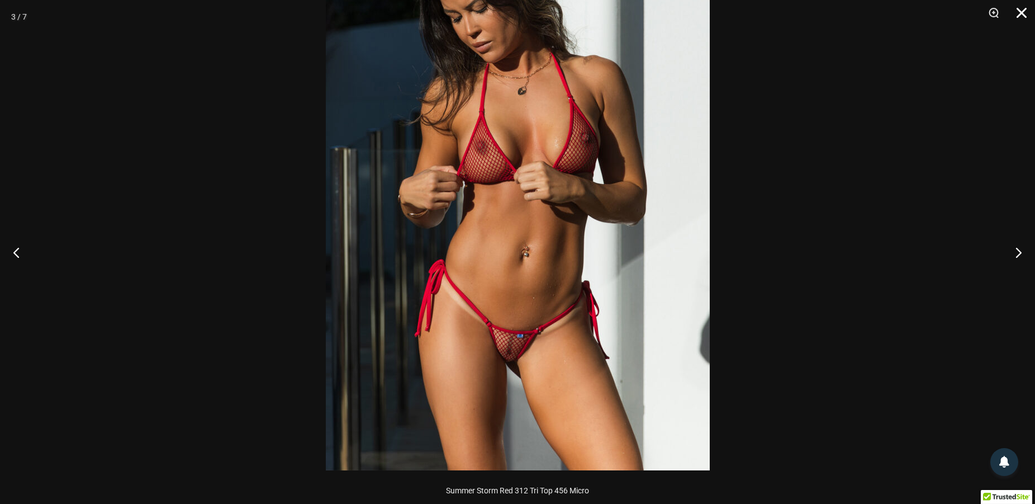
click at [1021, 11] on button "Close" at bounding box center [1018, 17] width 28 height 34
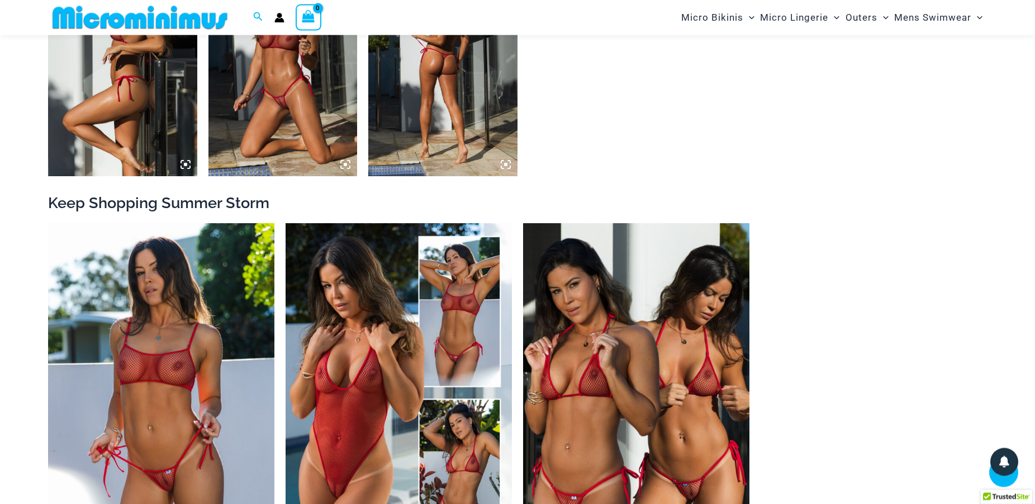
scroll to position [1245, 0]
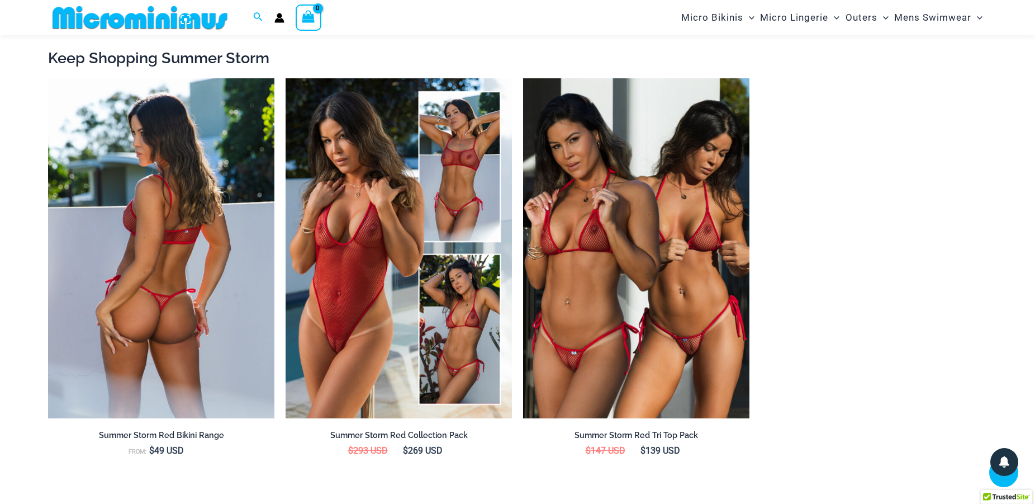
click at [168, 300] on img at bounding box center [161, 248] width 226 height 340
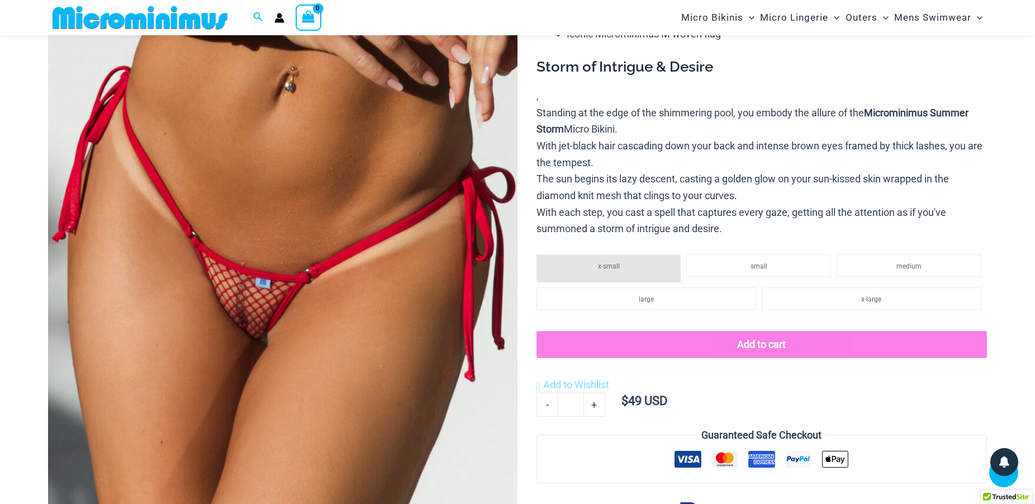
scroll to position [0, 0]
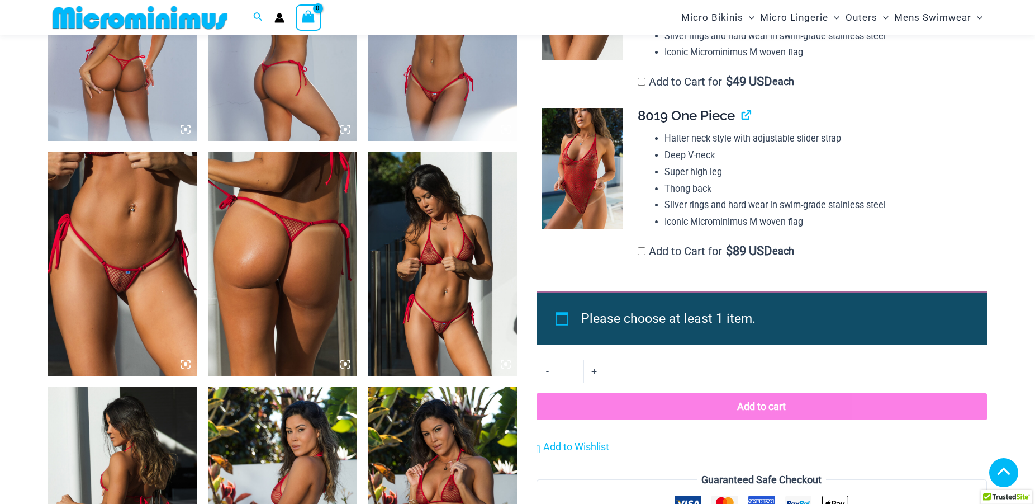
scroll to position [1131, 0]
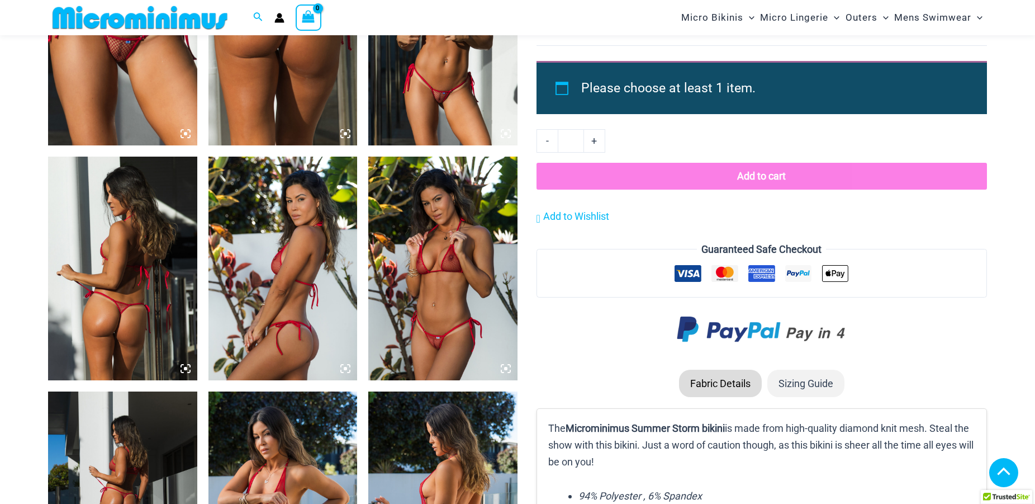
click at [112, 119] on img at bounding box center [122, 34] width 149 height 224
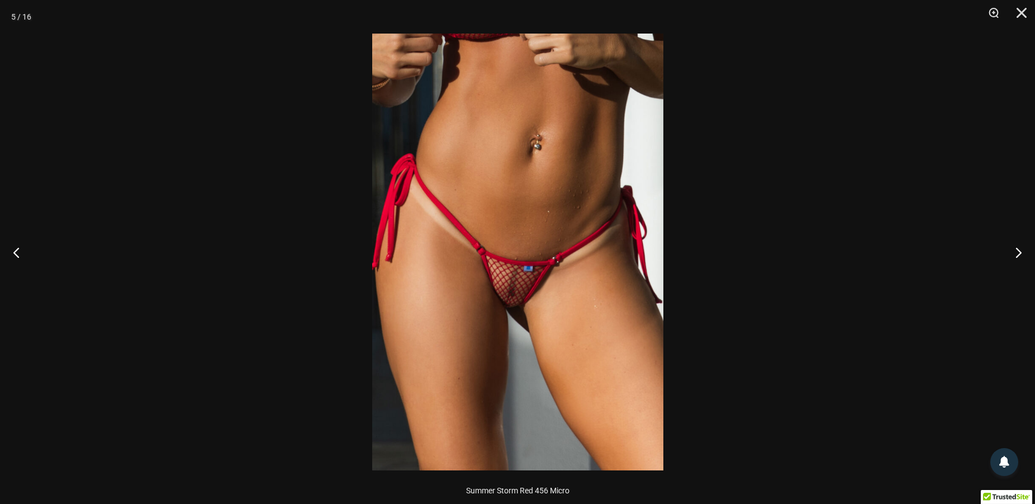
click at [505, 289] on img at bounding box center [517, 252] width 291 height 437
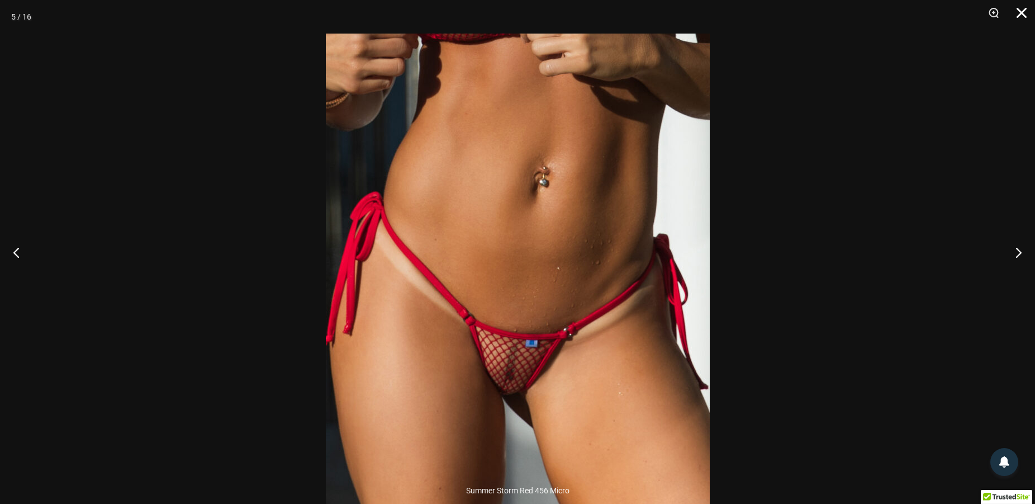
click at [1020, 10] on button "Close" at bounding box center [1018, 17] width 28 height 34
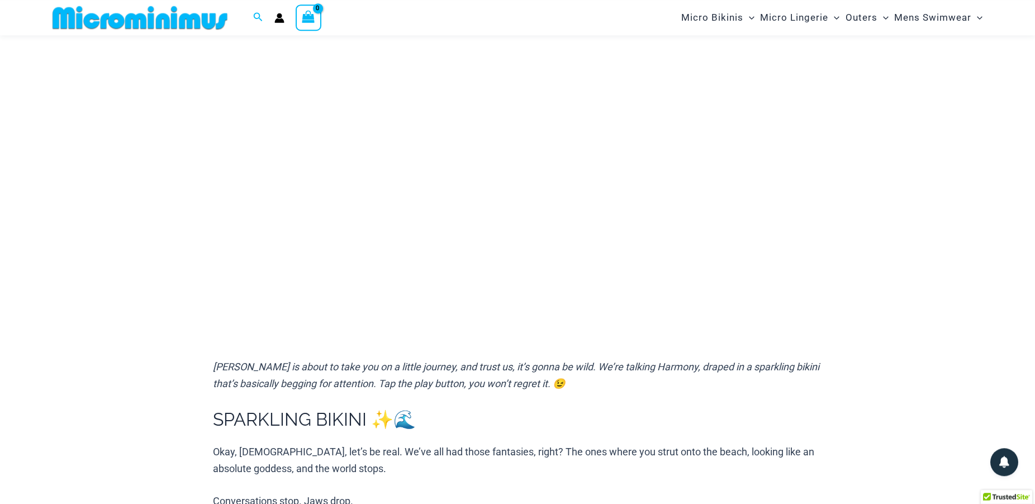
scroll to position [47, 0]
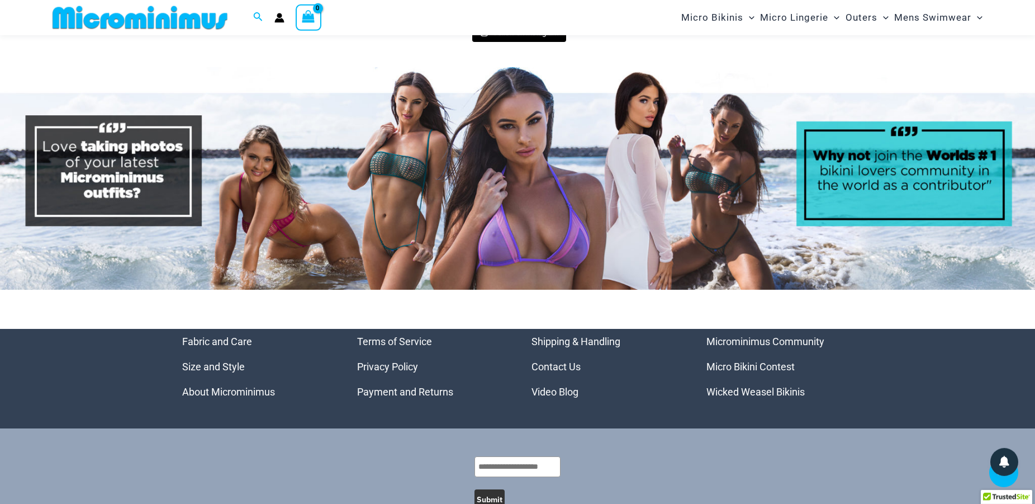
scroll to position [5237, 0]
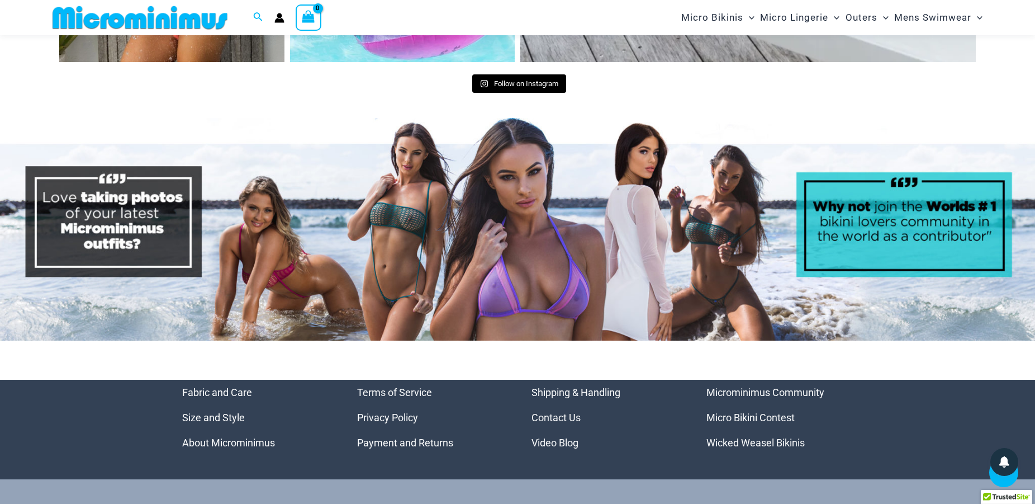
click at [469, 206] on img at bounding box center [517, 229] width 1035 height 223
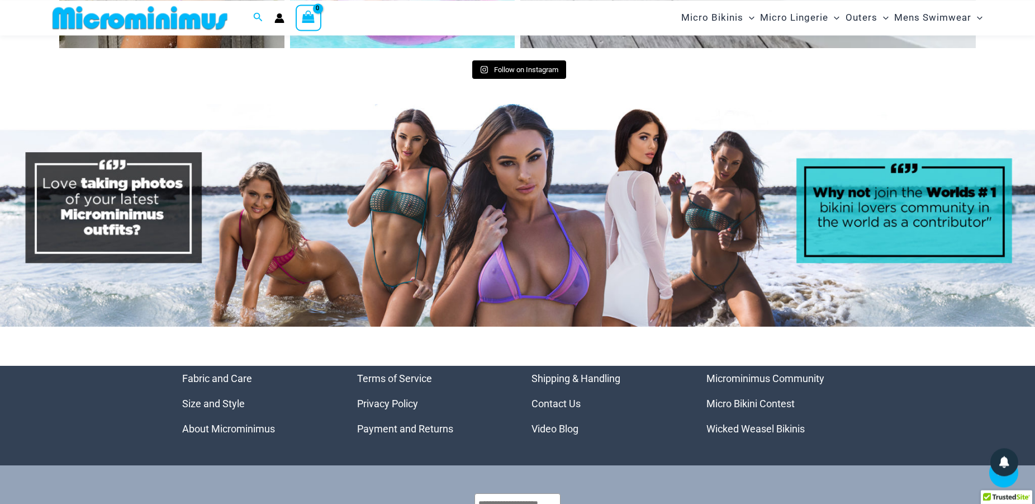
scroll to position [5184, 0]
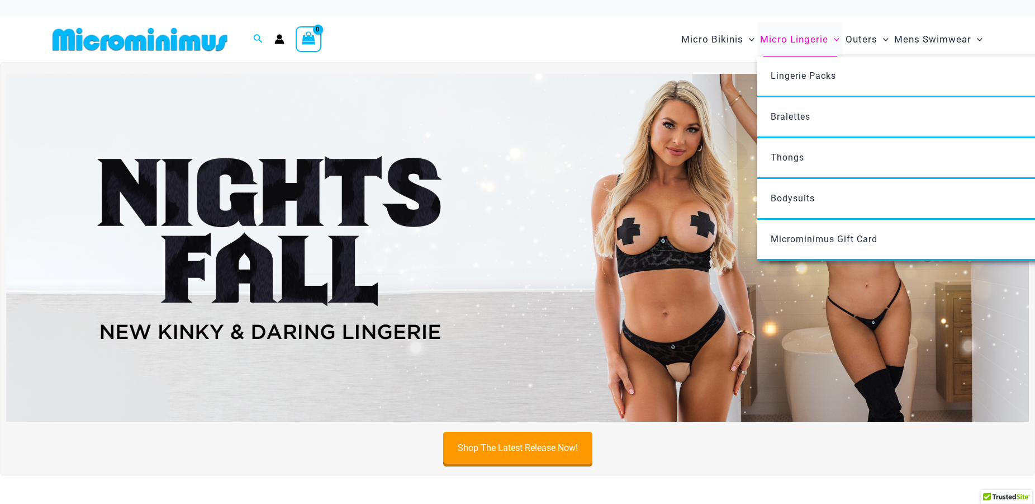
click at [802, 39] on span "Micro Lingerie" at bounding box center [794, 39] width 68 height 29
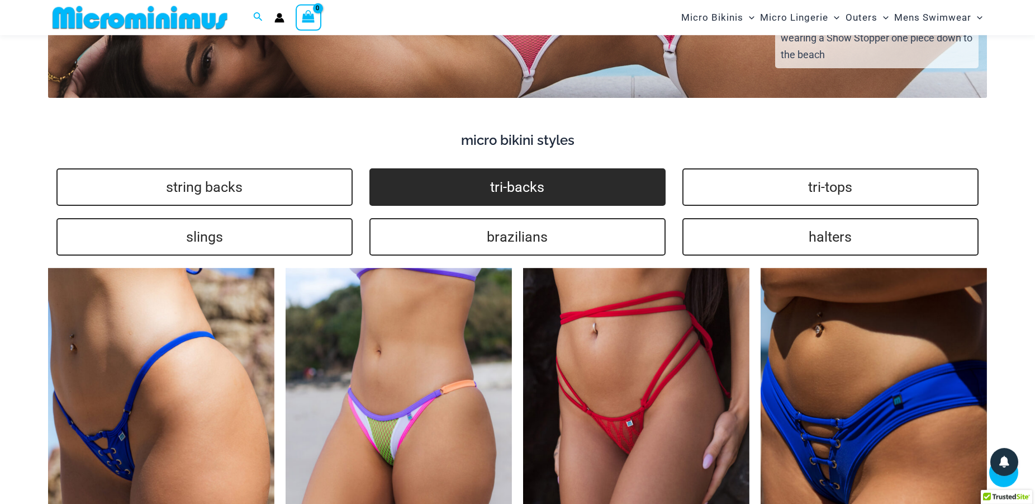
scroll to position [2271, 0]
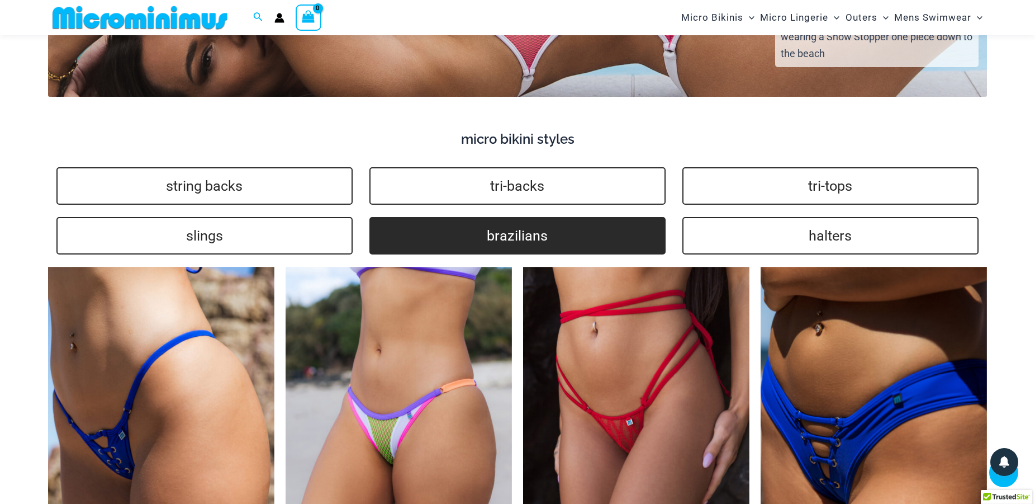
click at [521, 226] on link "brazilians" at bounding box center [518, 235] width 296 height 37
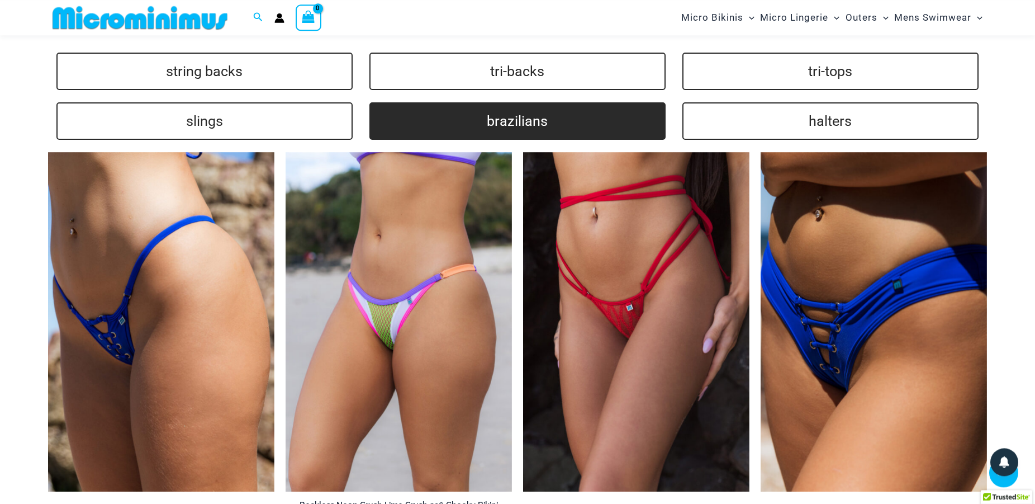
scroll to position [2153, 0]
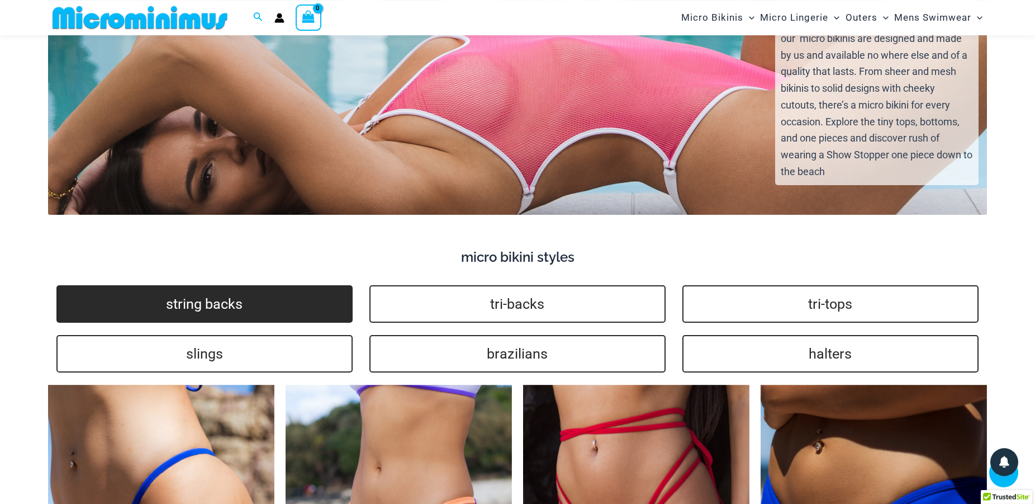
click at [240, 285] on link "string backs" at bounding box center [204, 303] width 296 height 37
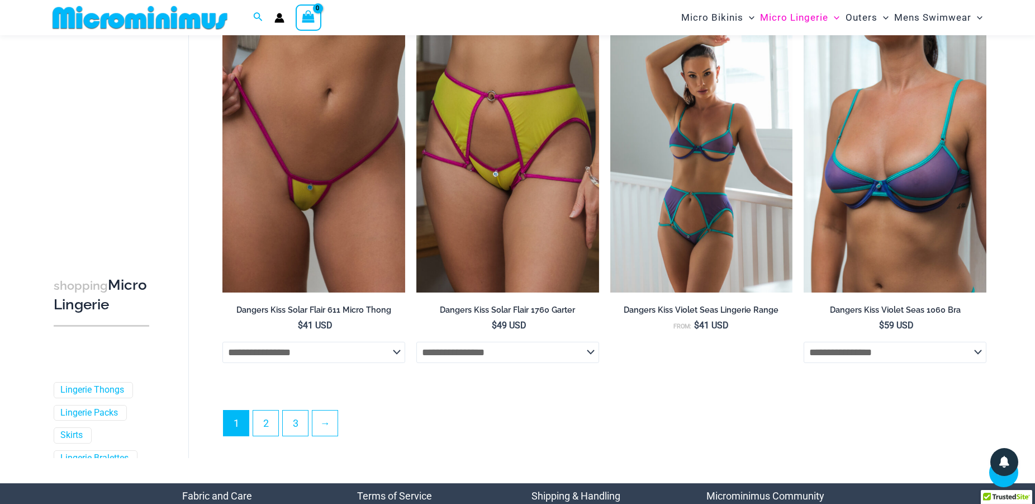
scroll to position [3083, 0]
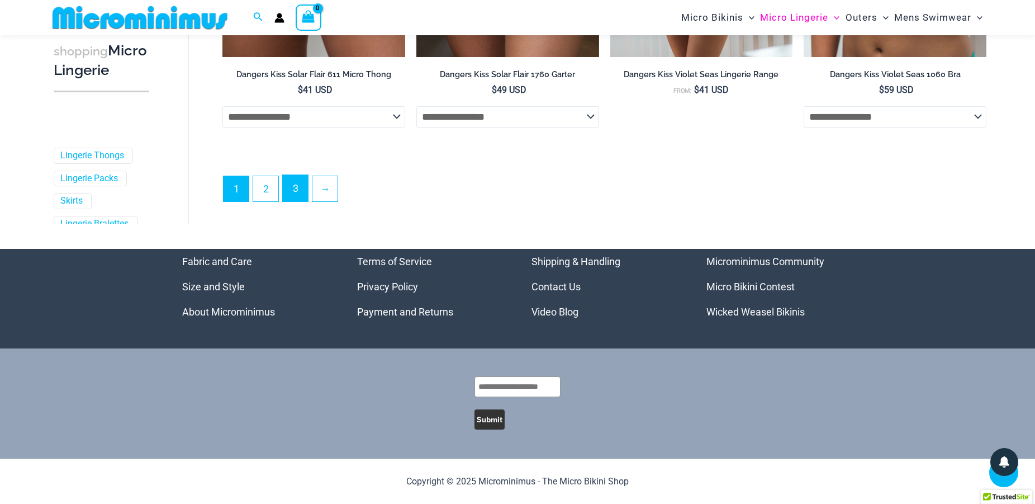
click at [294, 185] on link "3" at bounding box center [295, 188] width 25 height 26
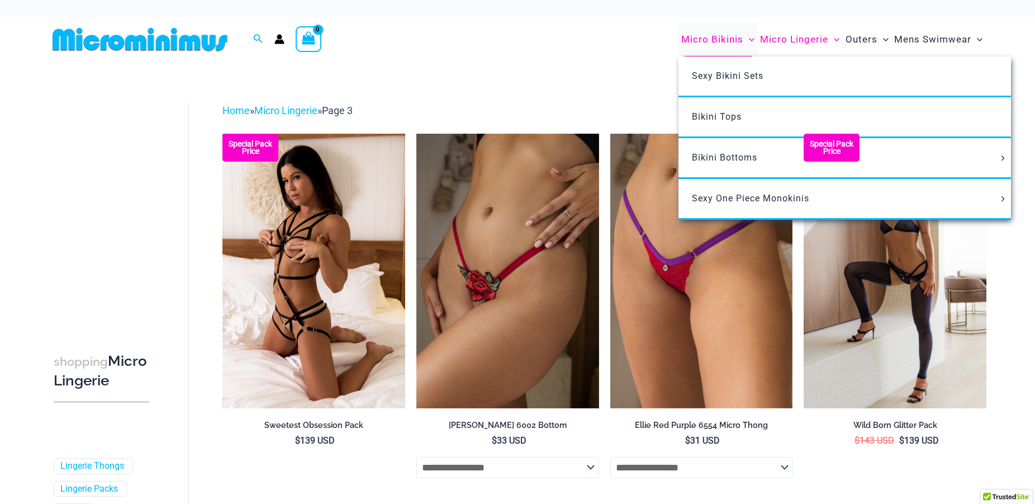
click at [719, 39] on span "Micro Bikinis" at bounding box center [713, 39] width 62 height 29
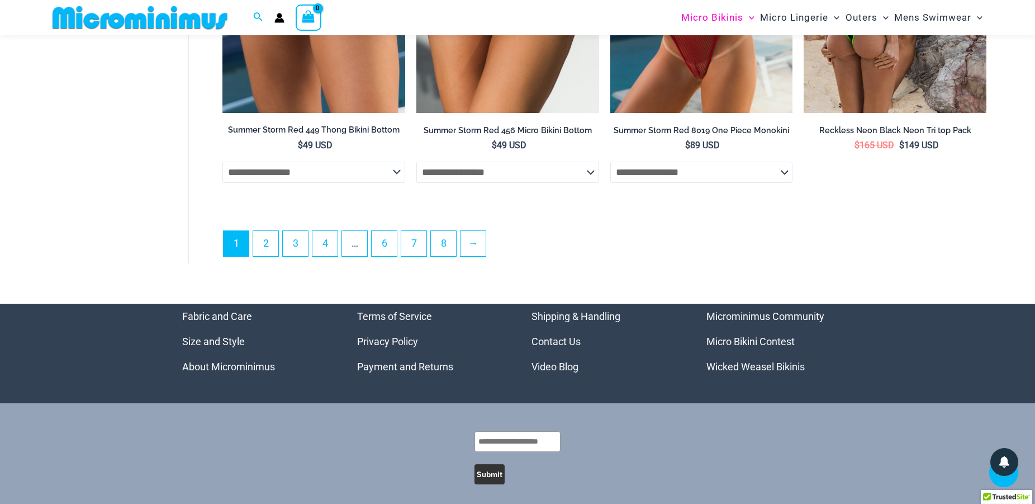
scroll to position [3245, 0]
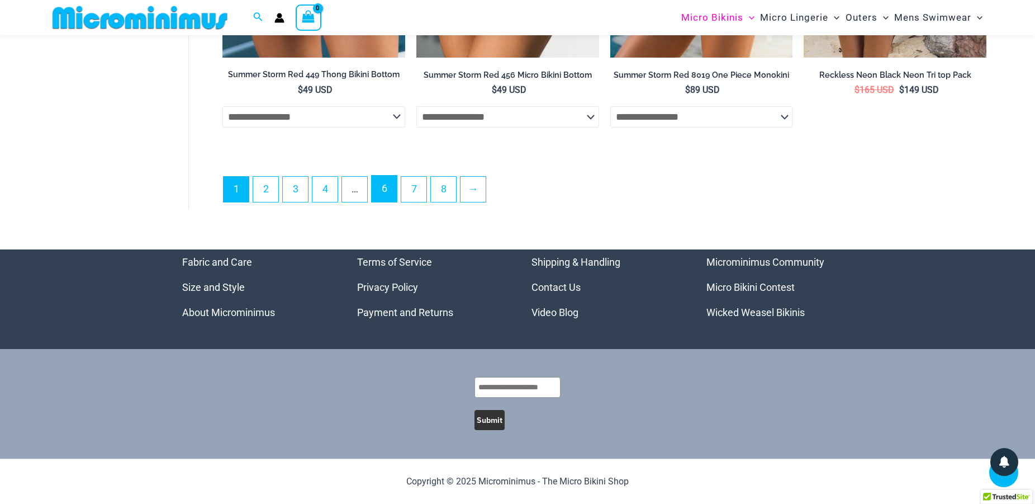
click at [385, 194] on link "6" at bounding box center [384, 189] width 25 height 26
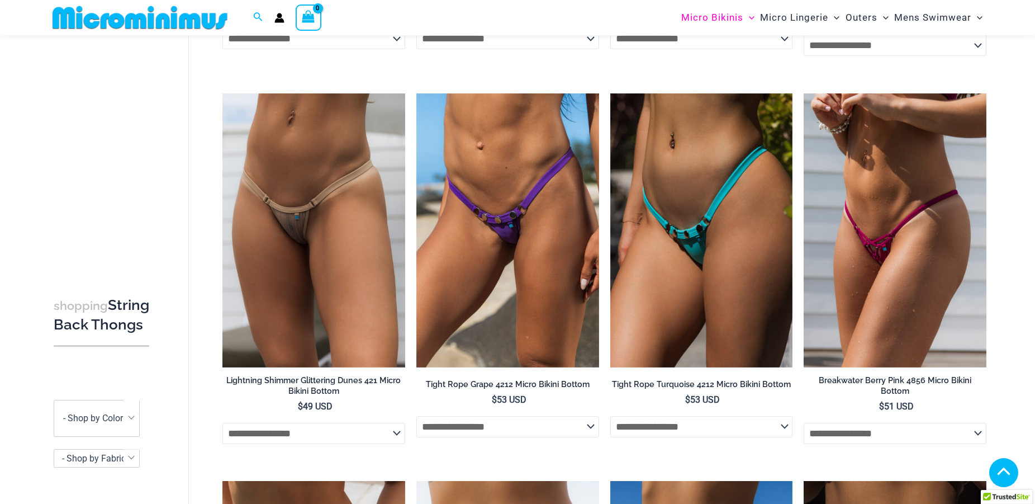
scroll to position [1530, 0]
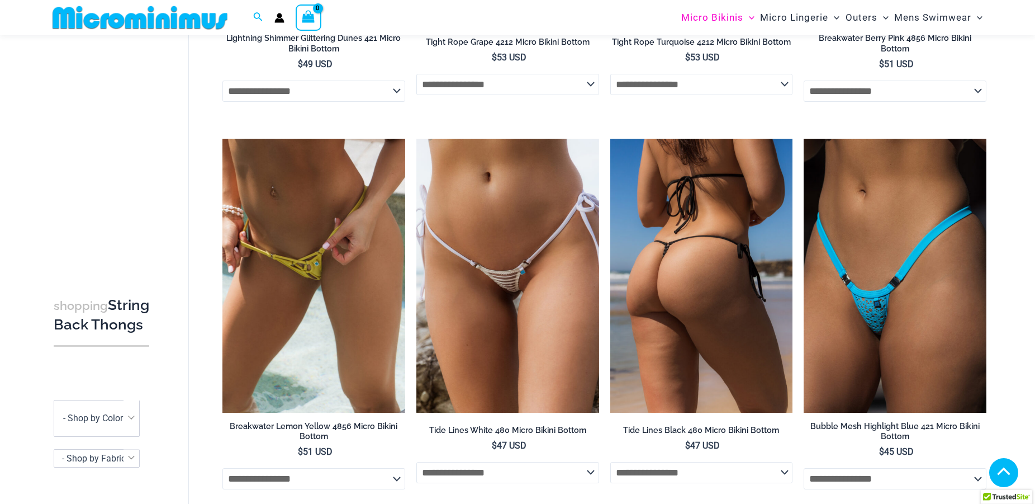
click at [706, 332] on img at bounding box center [702, 276] width 183 height 274
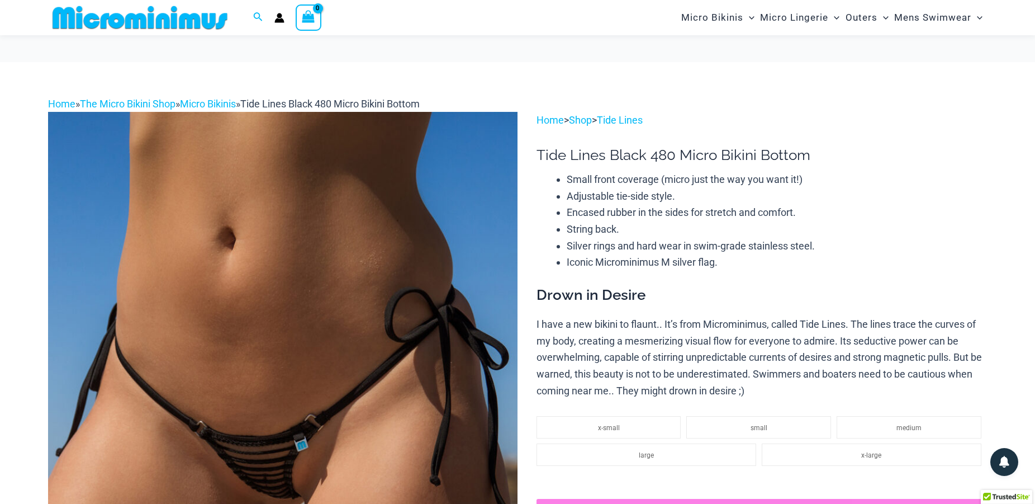
scroll to position [218, 0]
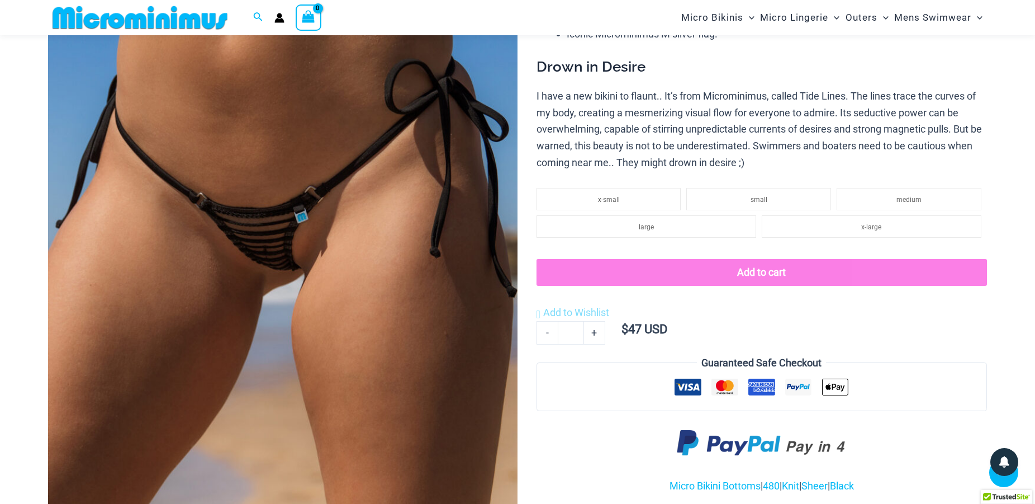
click at [275, 267] on img at bounding box center [283, 236] width 470 height 704
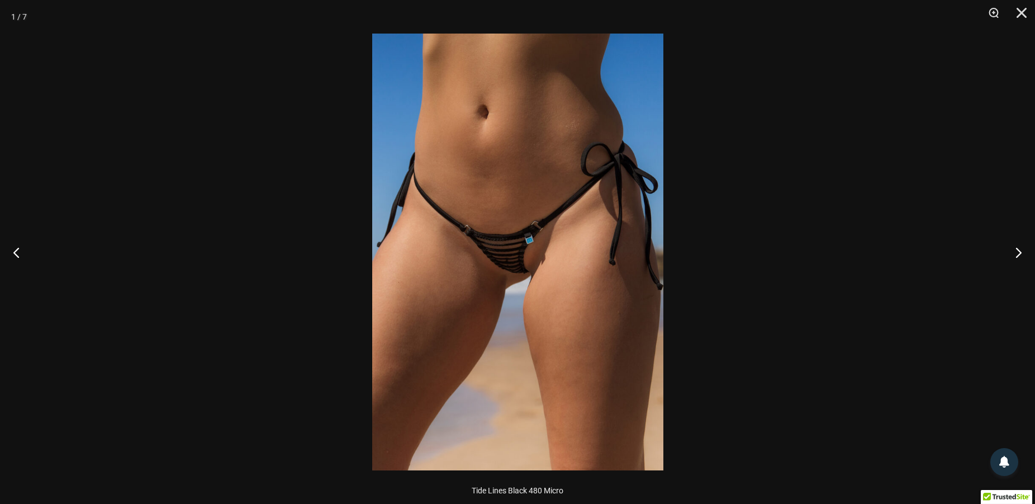
click at [505, 283] on img at bounding box center [517, 252] width 291 height 437
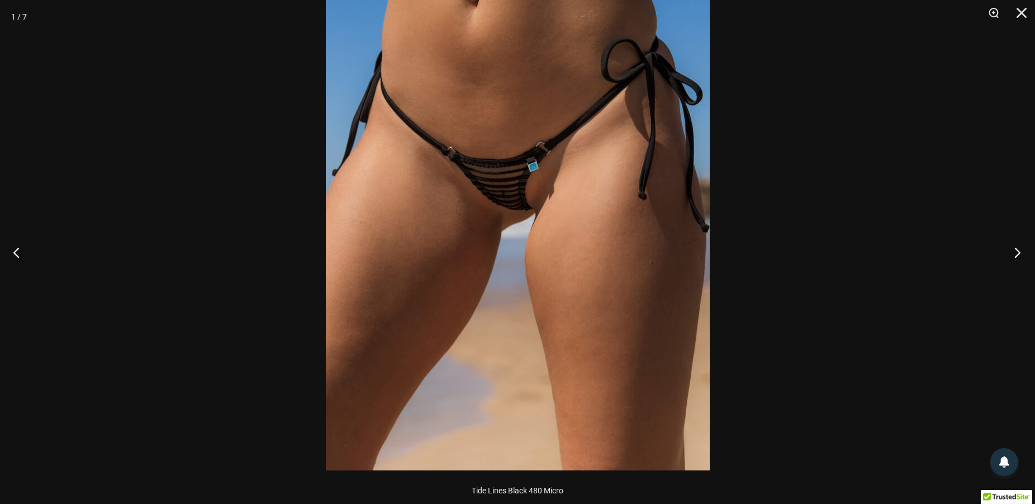
click at [1020, 255] on button "Next" at bounding box center [1015, 252] width 42 height 56
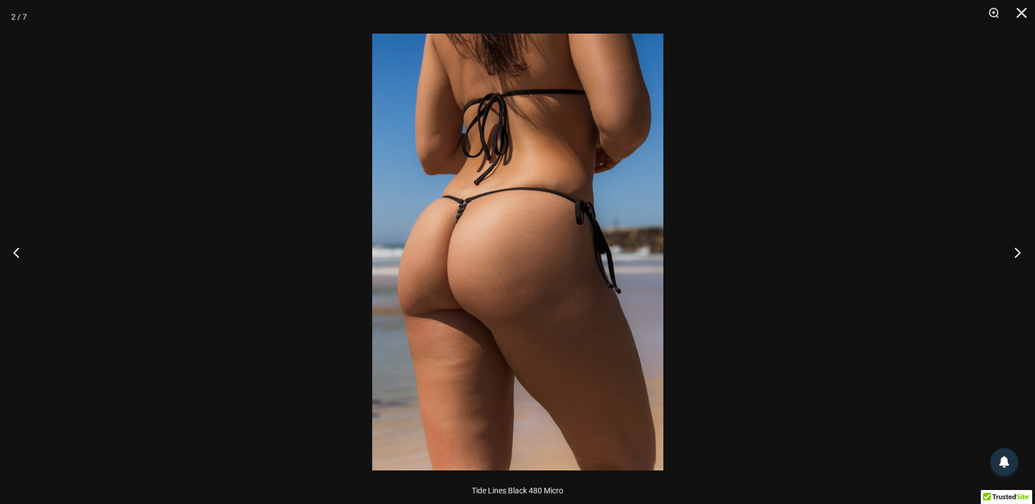
click at [1016, 250] on button "Next" at bounding box center [1015, 252] width 42 height 56
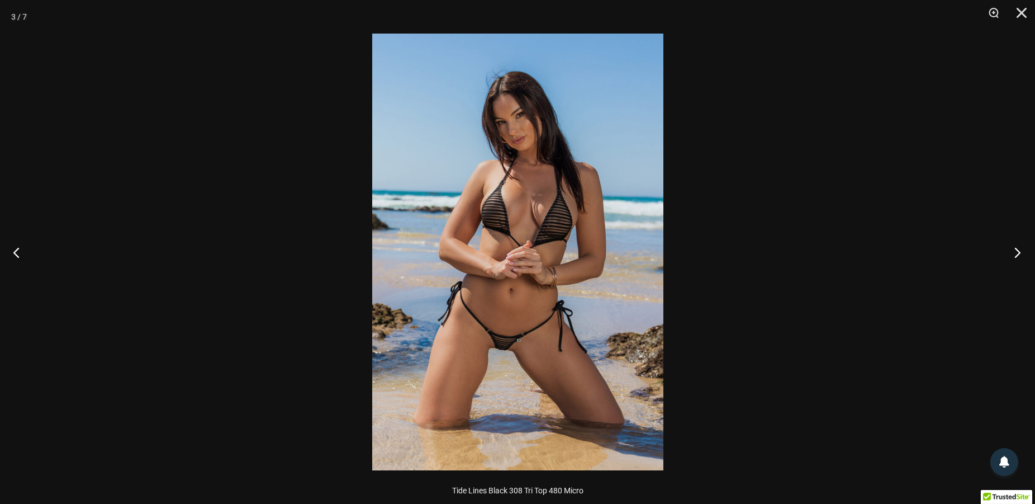
click at [1014, 250] on button "Next" at bounding box center [1015, 252] width 42 height 56
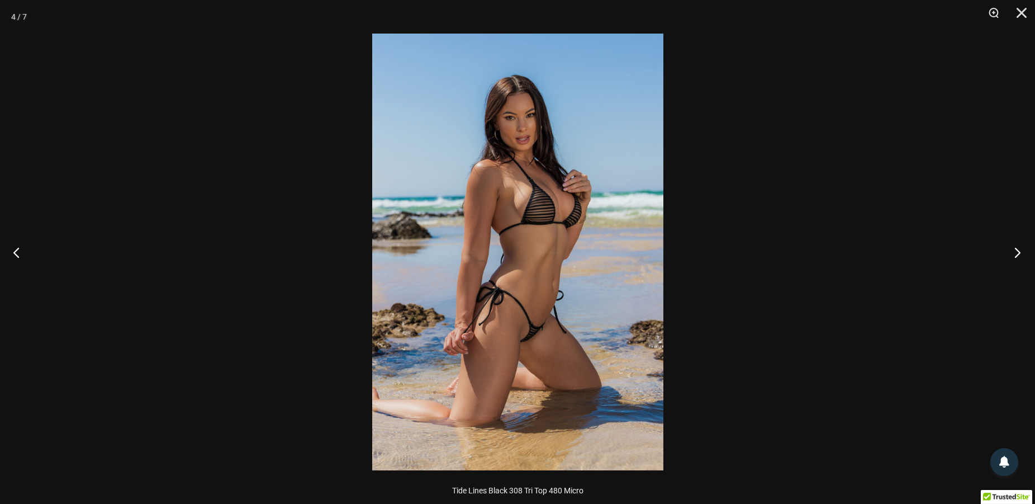
click at [1014, 250] on button "Next" at bounding box center [1015, 252] width 42 height 56
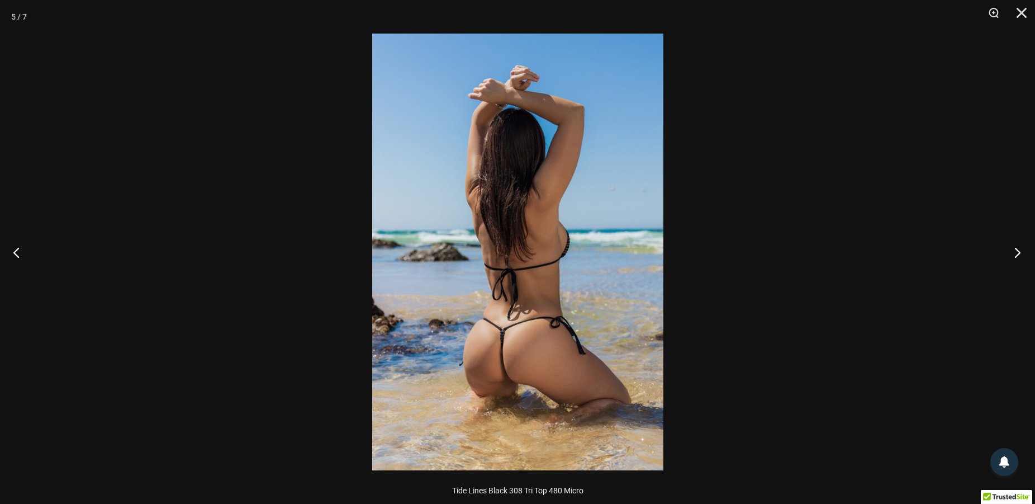
click at [1013, 250] on button "Next" at bounding box center [1015, 252] width 42 height 56
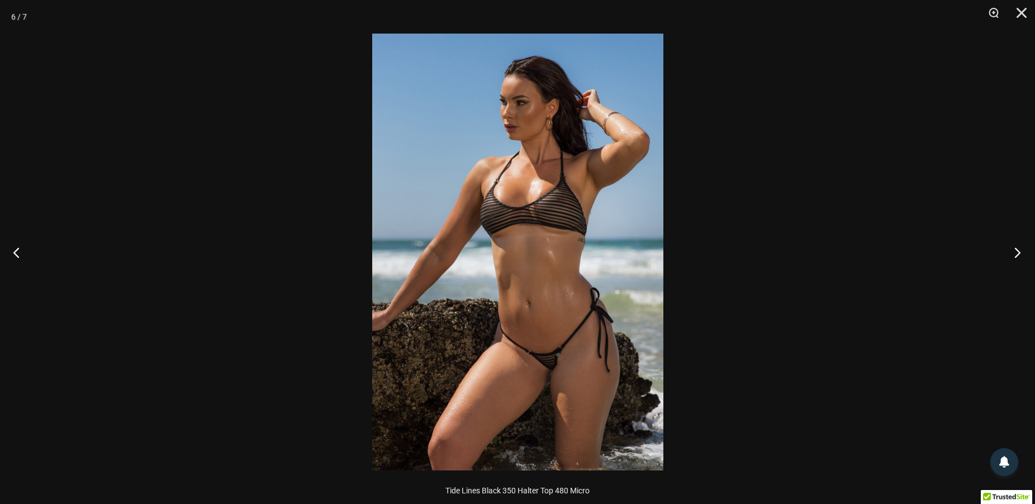
click at [1013, 250] on button "Next" at bounding box center [1015, 252] width 42 height 56
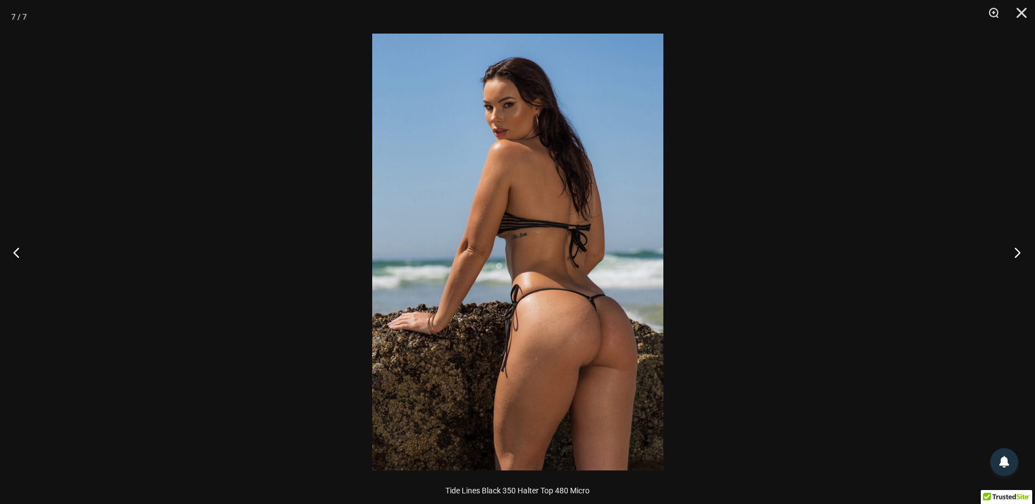
click at [1013, 250] on button "Next" at bounding box center [1015, 252] width 42 height 56
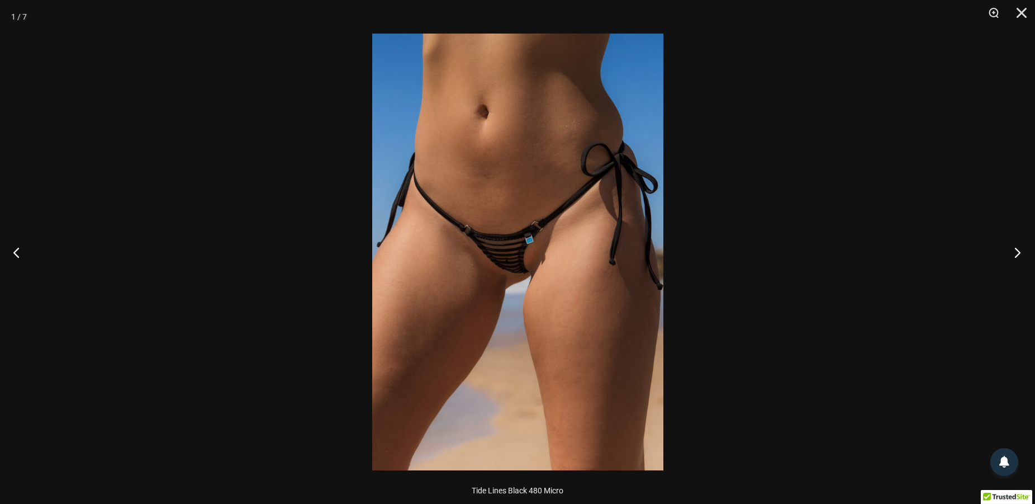
click at [1013, 250] on button "Next" at bounding box center [1015, 252] width 42 height 56
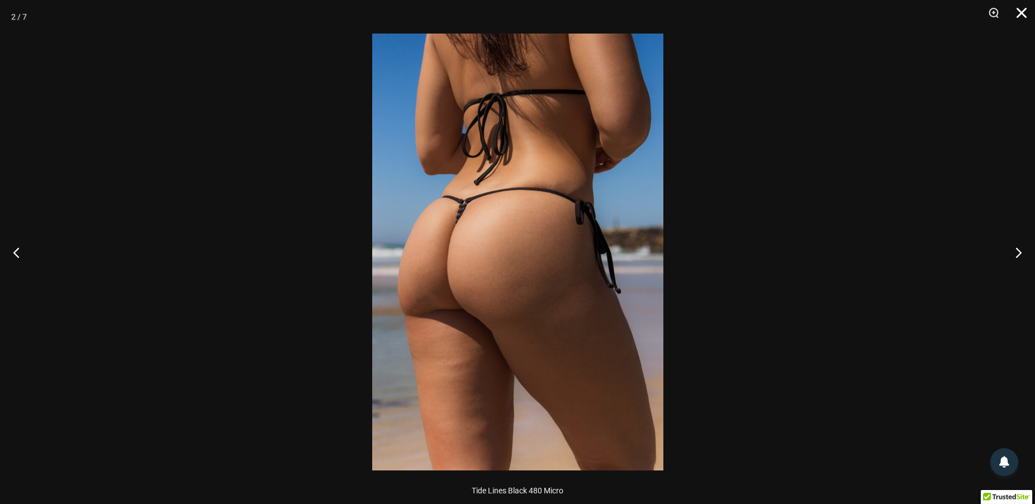
click at [1020, 16] on button "Close" at bounding box center [1018, 17] width 28 height 34
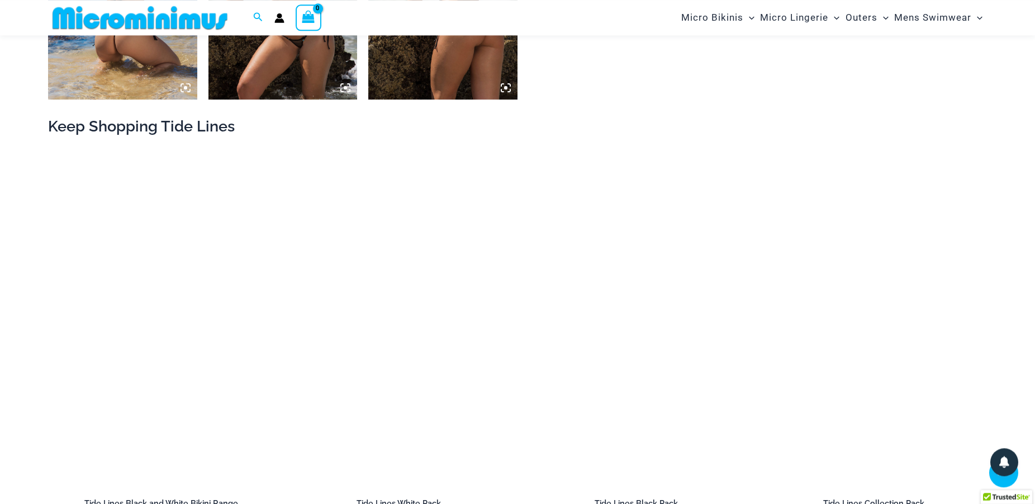
scroll to position [1245, 0]
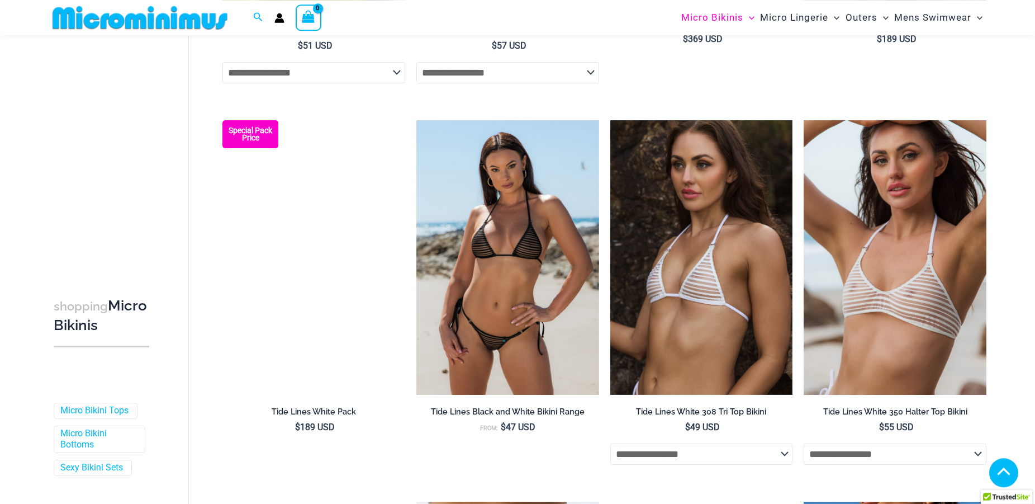
scroll to position [1530, 0]
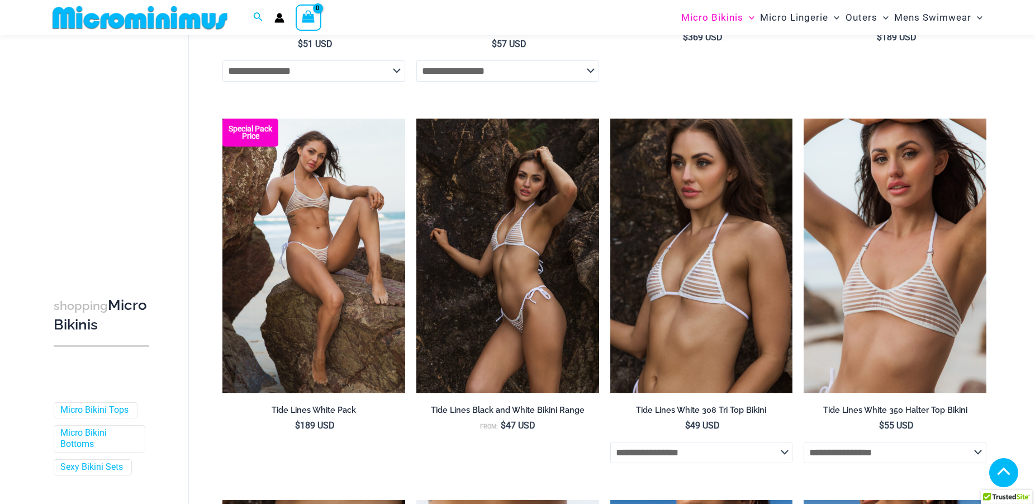
click at [529, 280] on img at bounding box center [508, 256] width 183 height 274
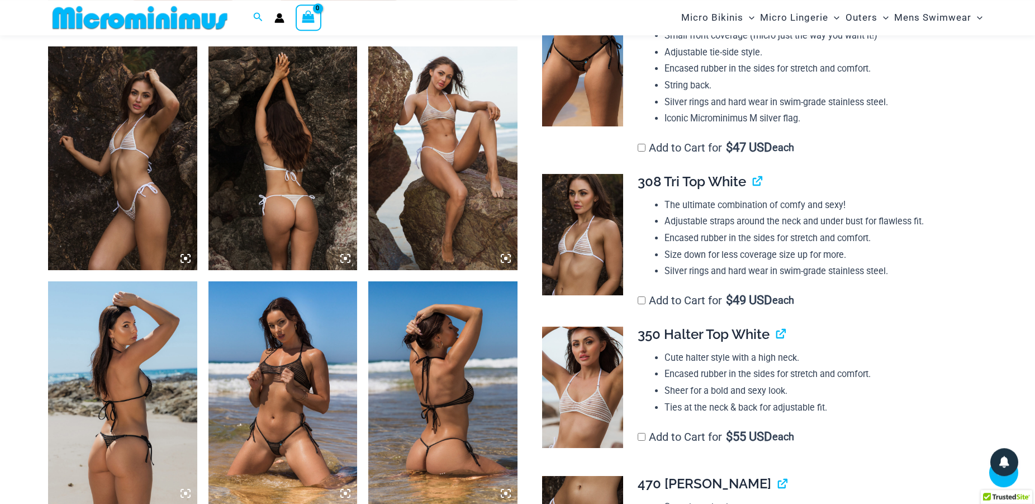
scroll to position [788, 0]
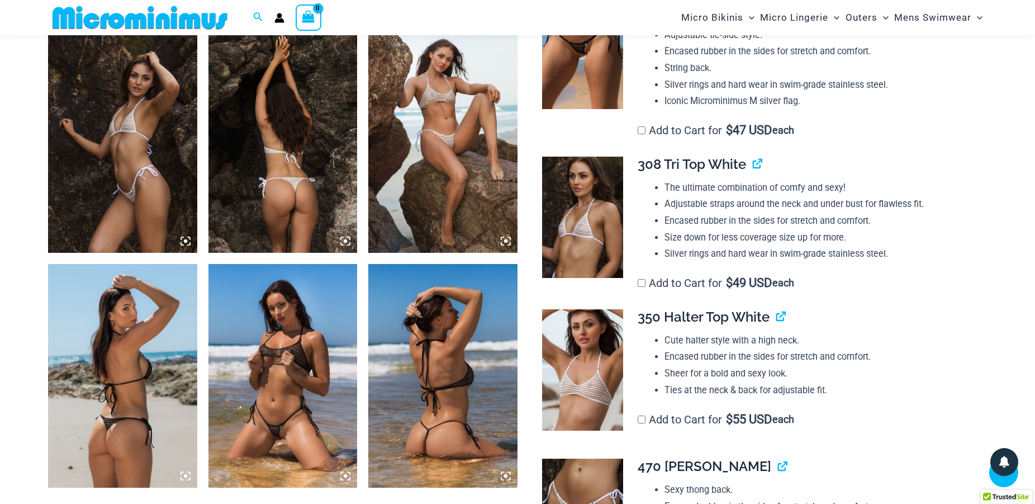
click at [294, 321] on img at bounding box center [283, 376] width 149 height 224
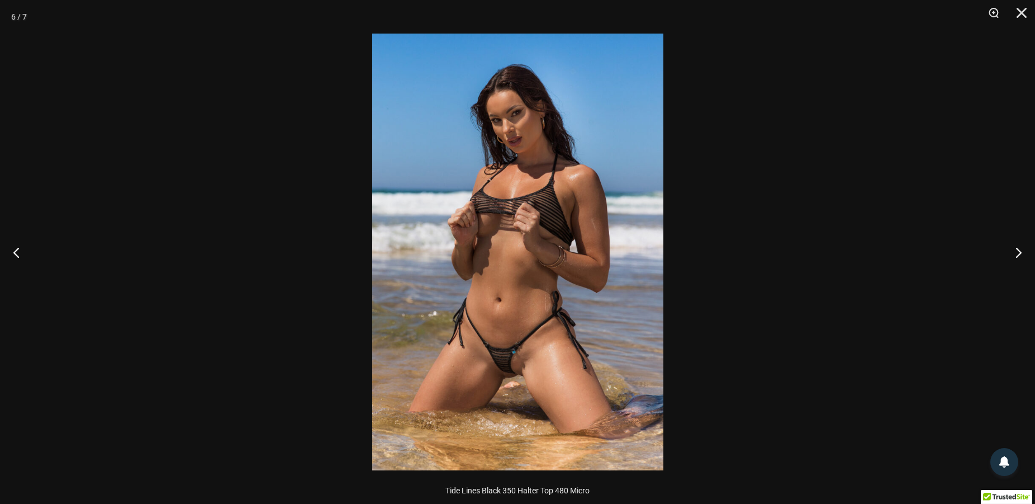
click at [525, 314] on img at bounding box center [517, 252] width 291 height 437
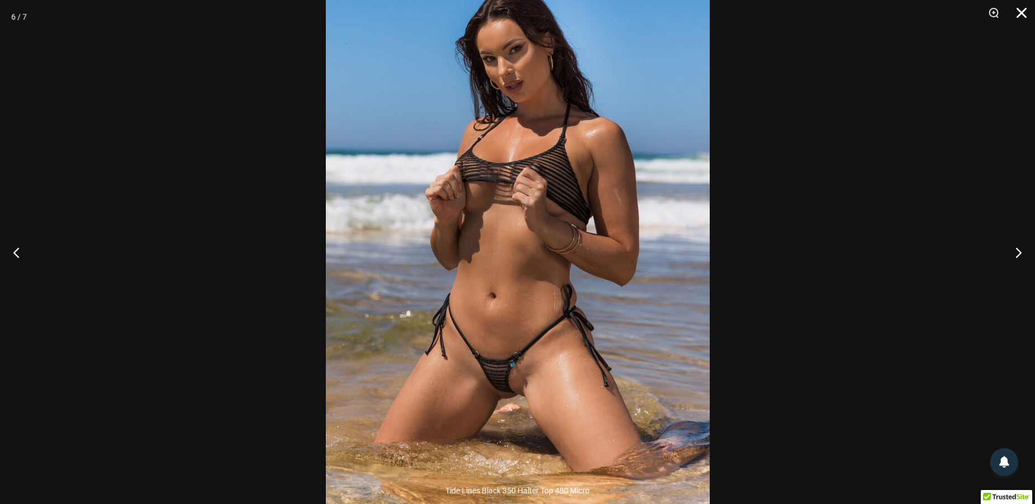
click at [1024, 10] on button "Close" at bounding box center [1018, 17] width 28 height 34
